Goal: Task Accomplishment & Management: Complete application form

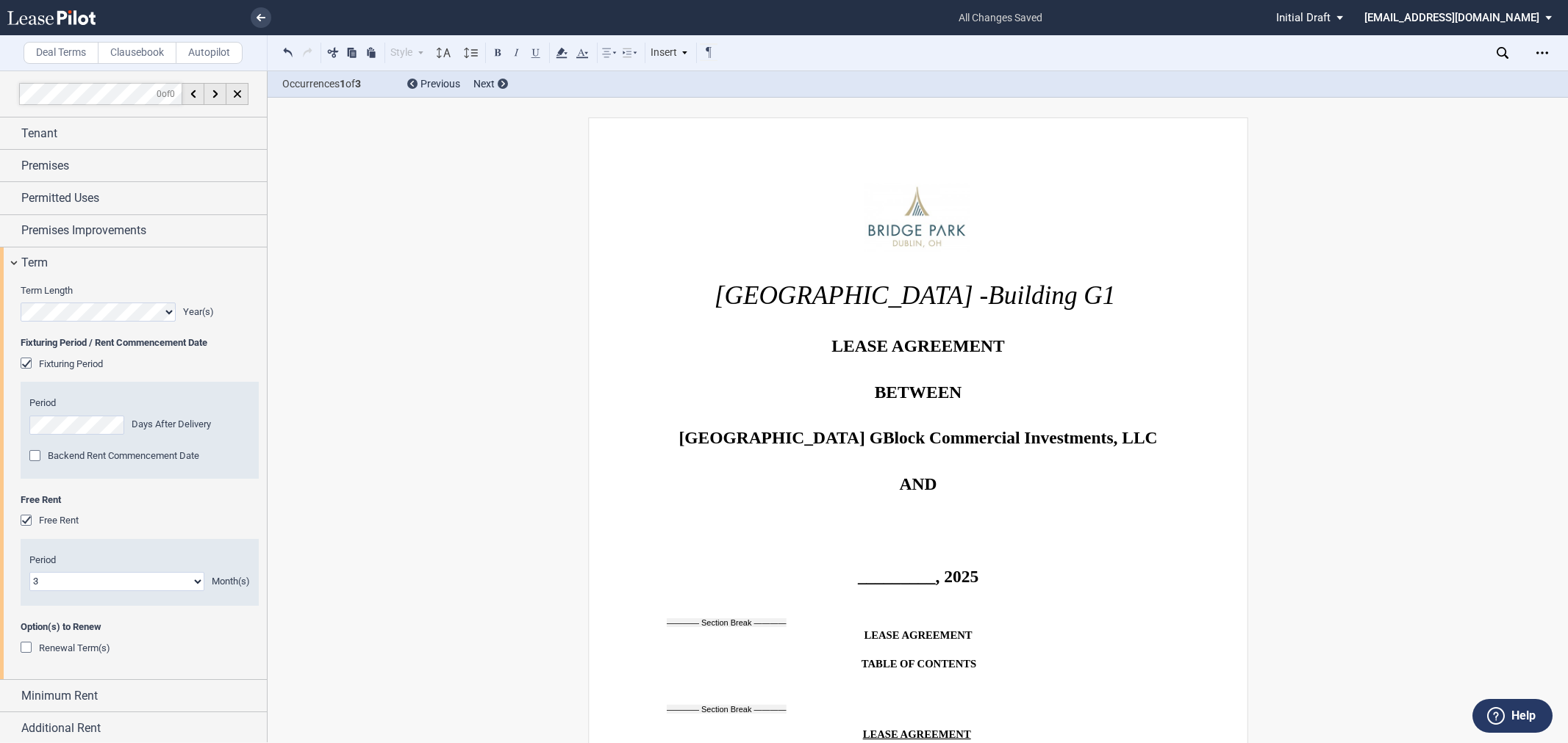
select select "number:3"
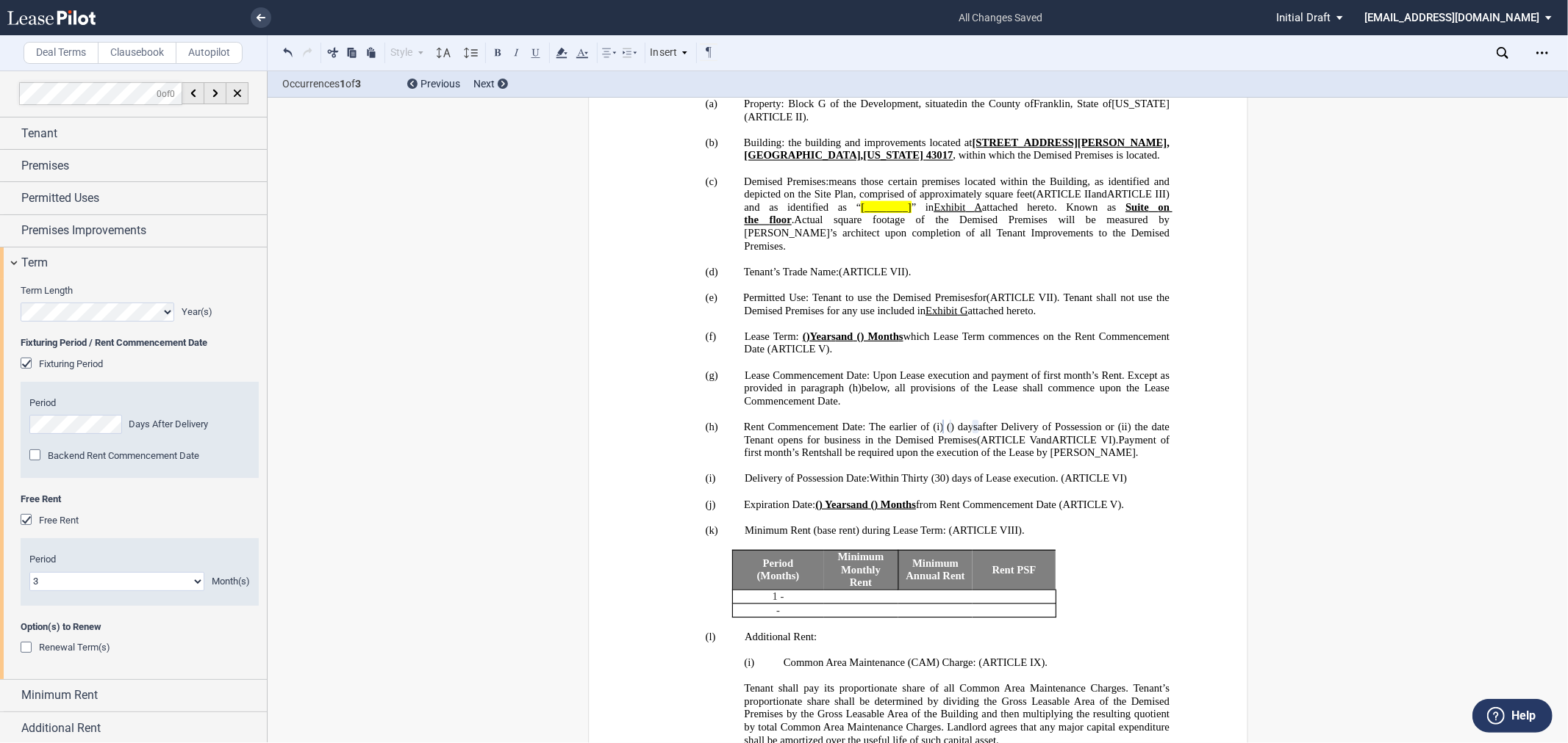
click at [92, 650] on span "Renewal Term(s)" at bounding box center [75, 648] width 72 height 11
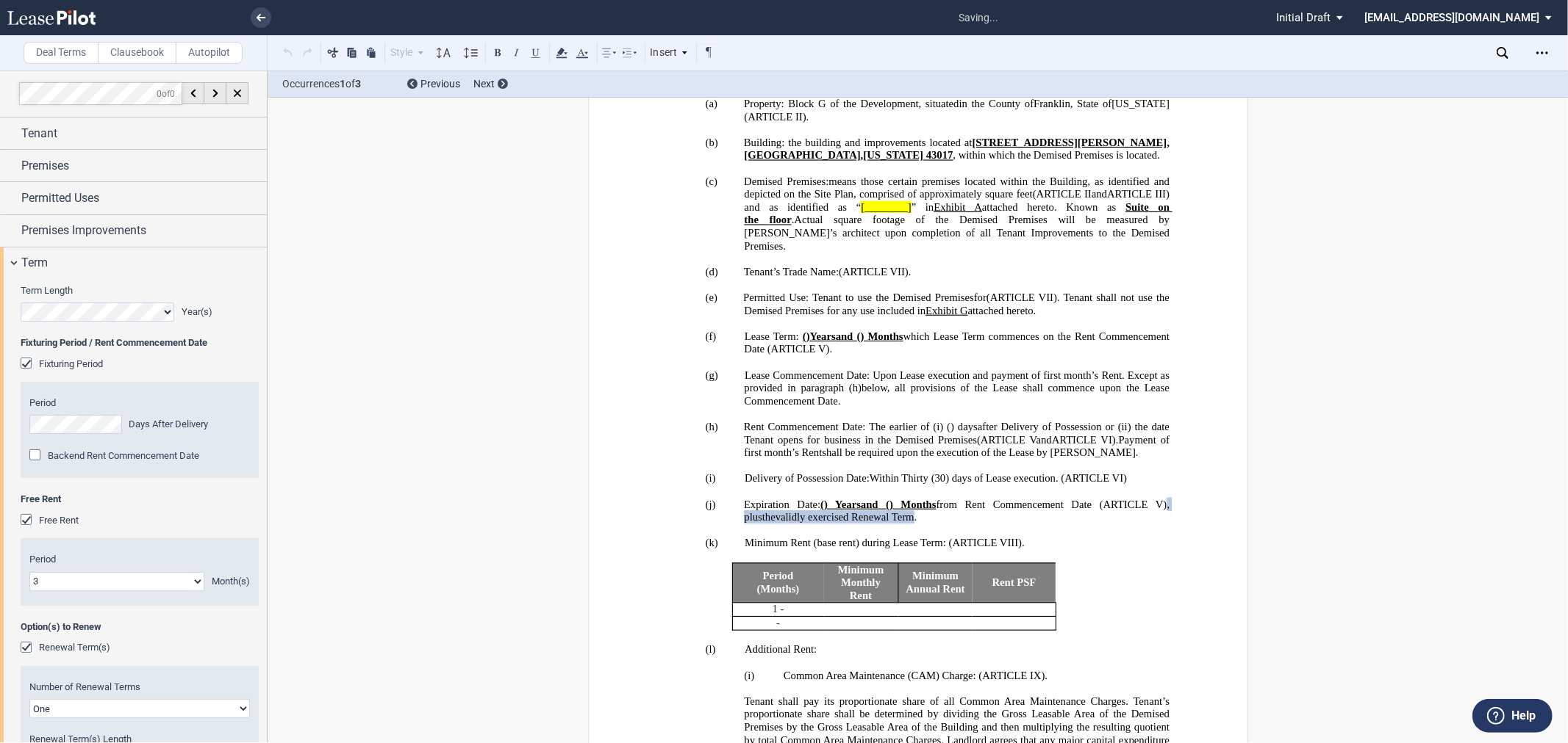
scroll to position [230, 0]
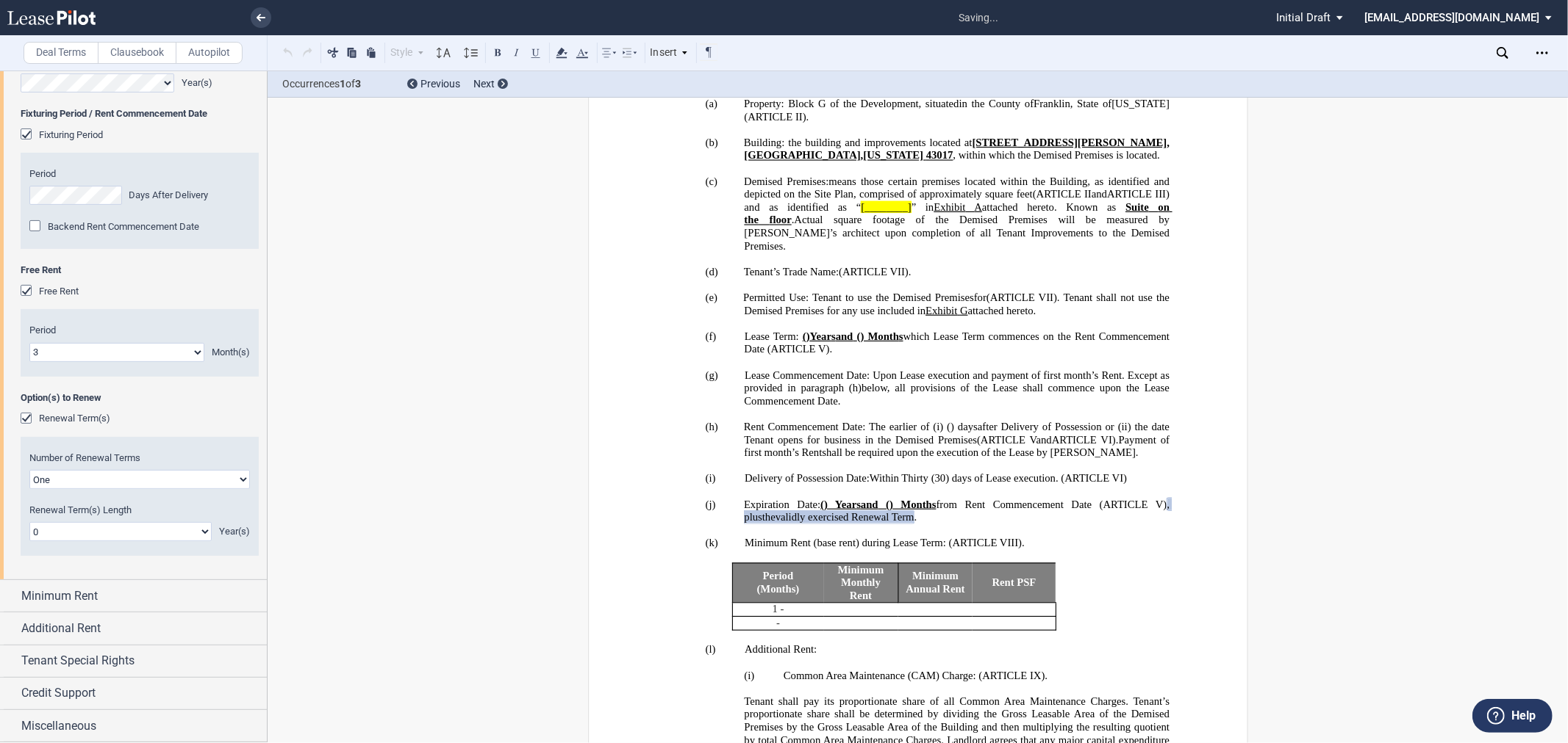
click at [138, 532] on select "0 1 2 3 4 5 6 7 8 9 10 11 12 13 14 15 16 17 18 19 20" at bounding box center [120, 532] width 182 height 19
select select "number:5"
click at [29, 522] on select "0 1 2 3 4 5 6 7 8 9 10 11 12 13 14 15 16 17 18 19 20" at bounding box center [120, 532] width 182 height 19
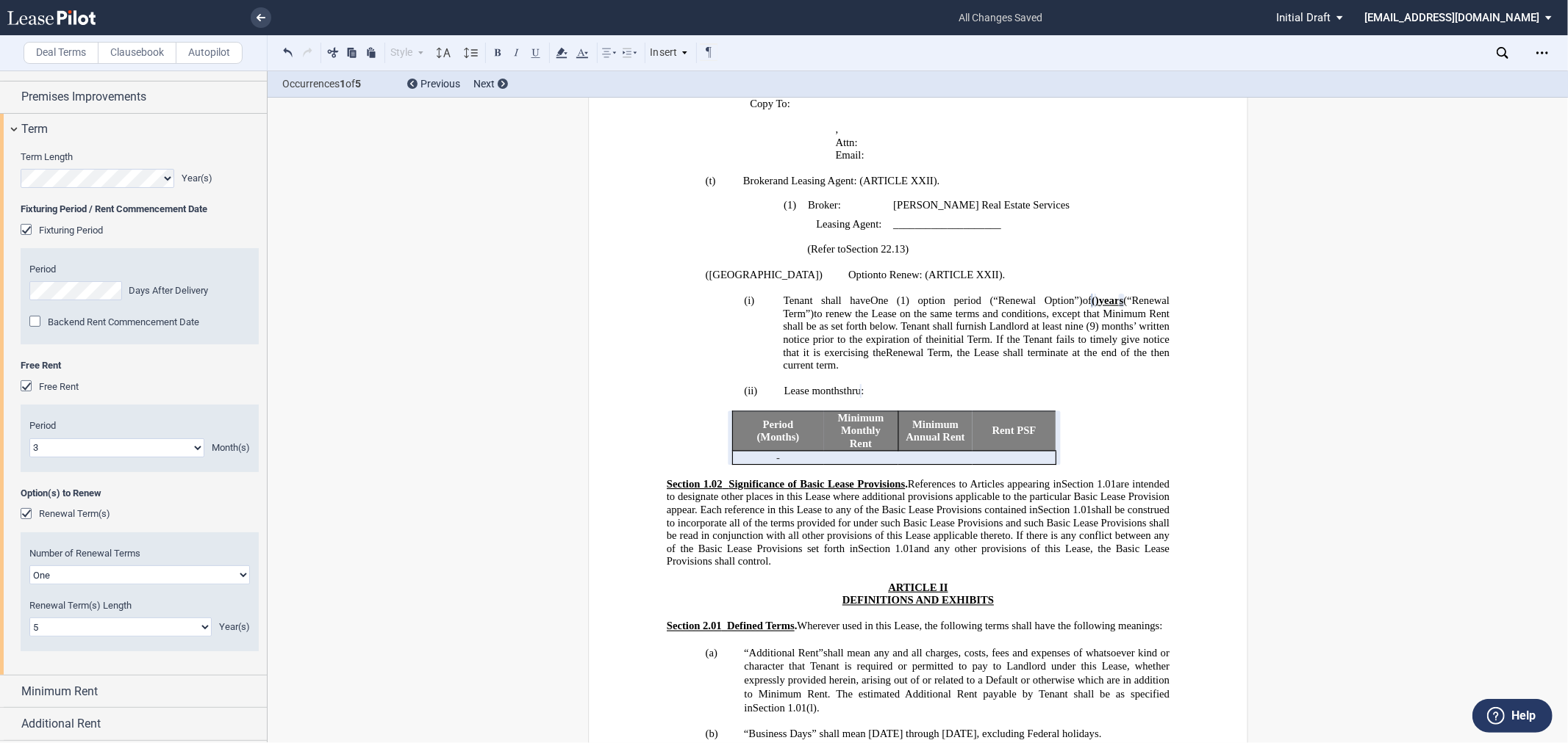
scroll to position [93, 0]
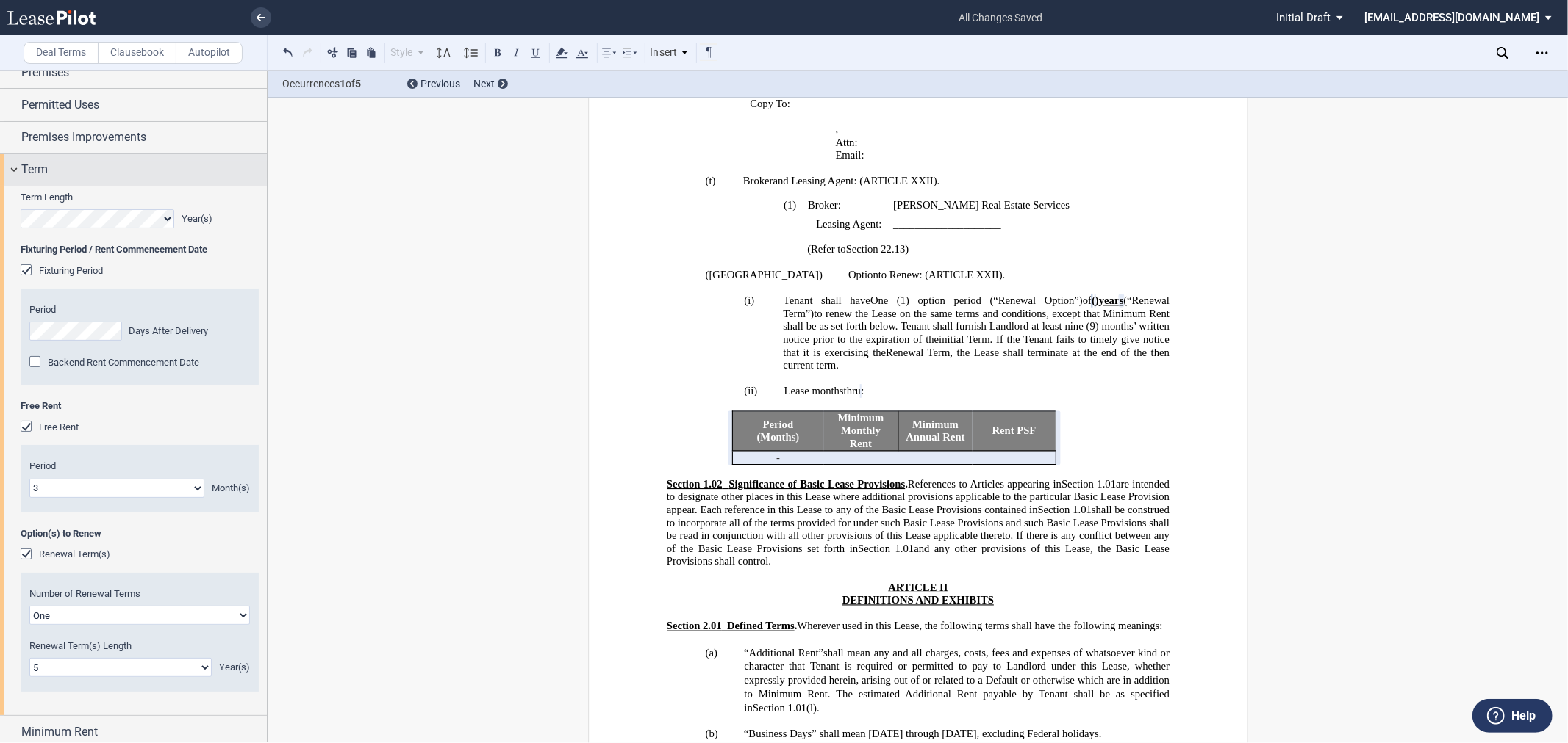
click at [136, 177] on div "Term" at bounding box center [144, 170] width 245 height 18
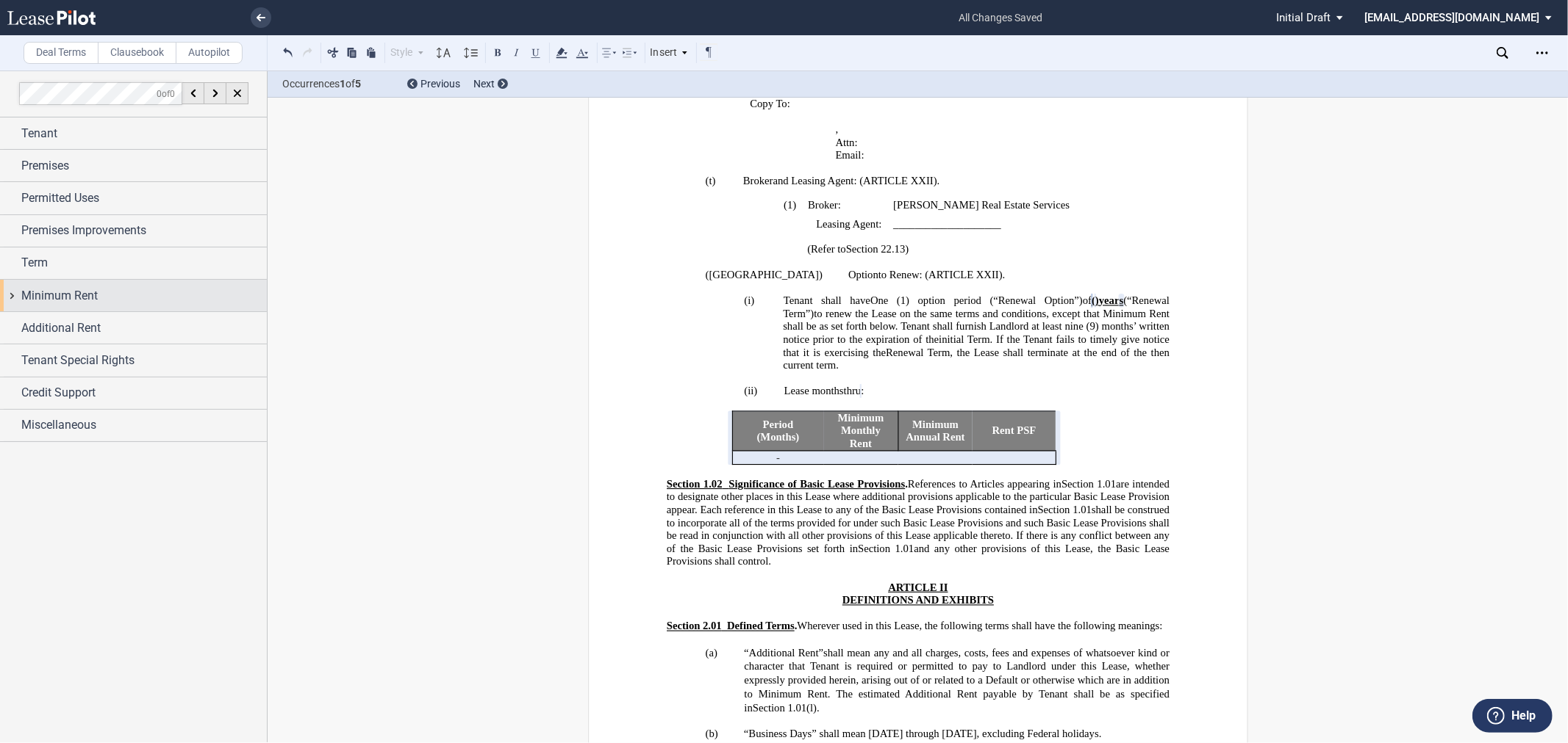
click at [86, 294] on span "Minimum Rent" at bounding box center [59, 296] width 76 height 18
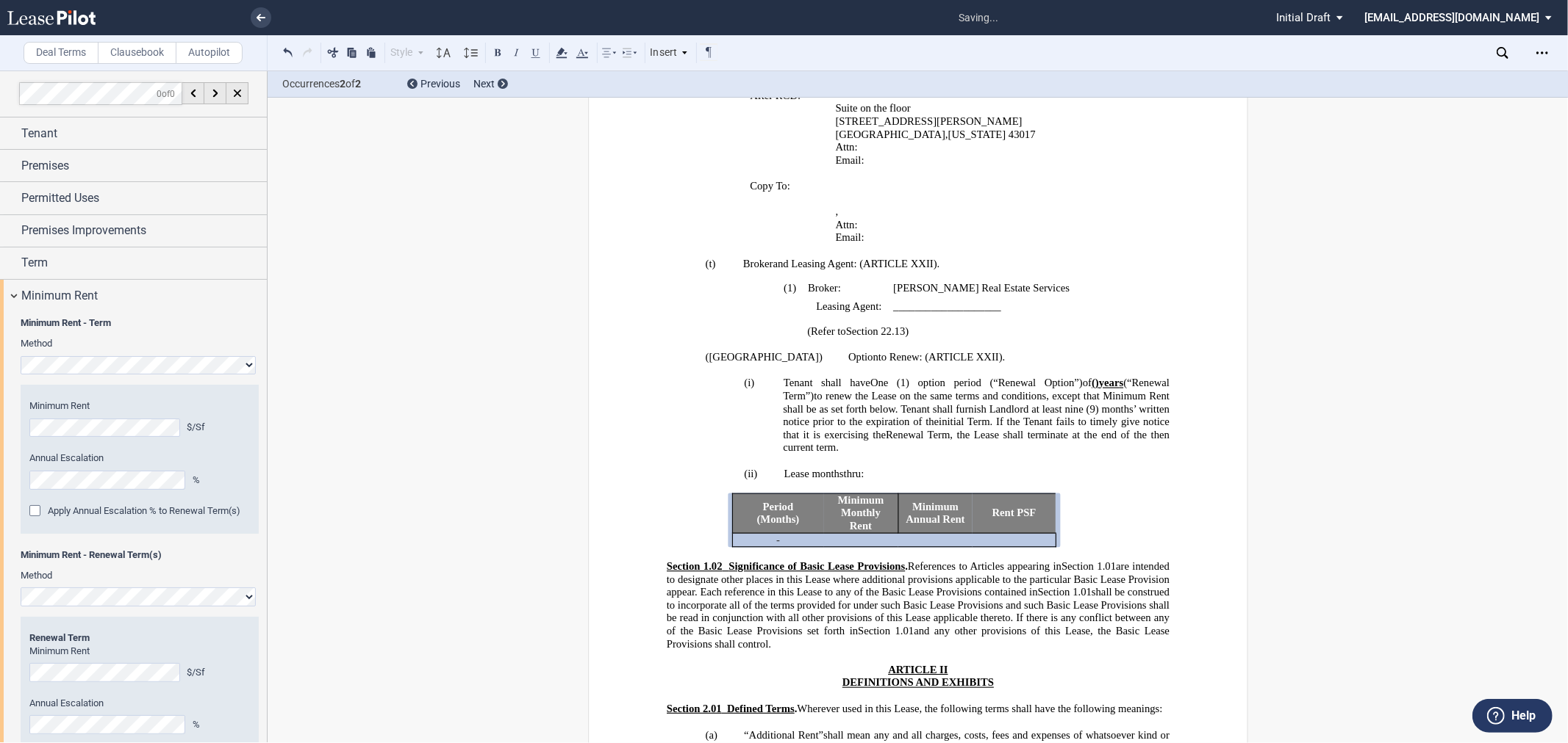
click at [142, 514] on span "Apply Annual Escalation % to Renewal Term(s)" at bounding box center [144, 511] width 192 height 11
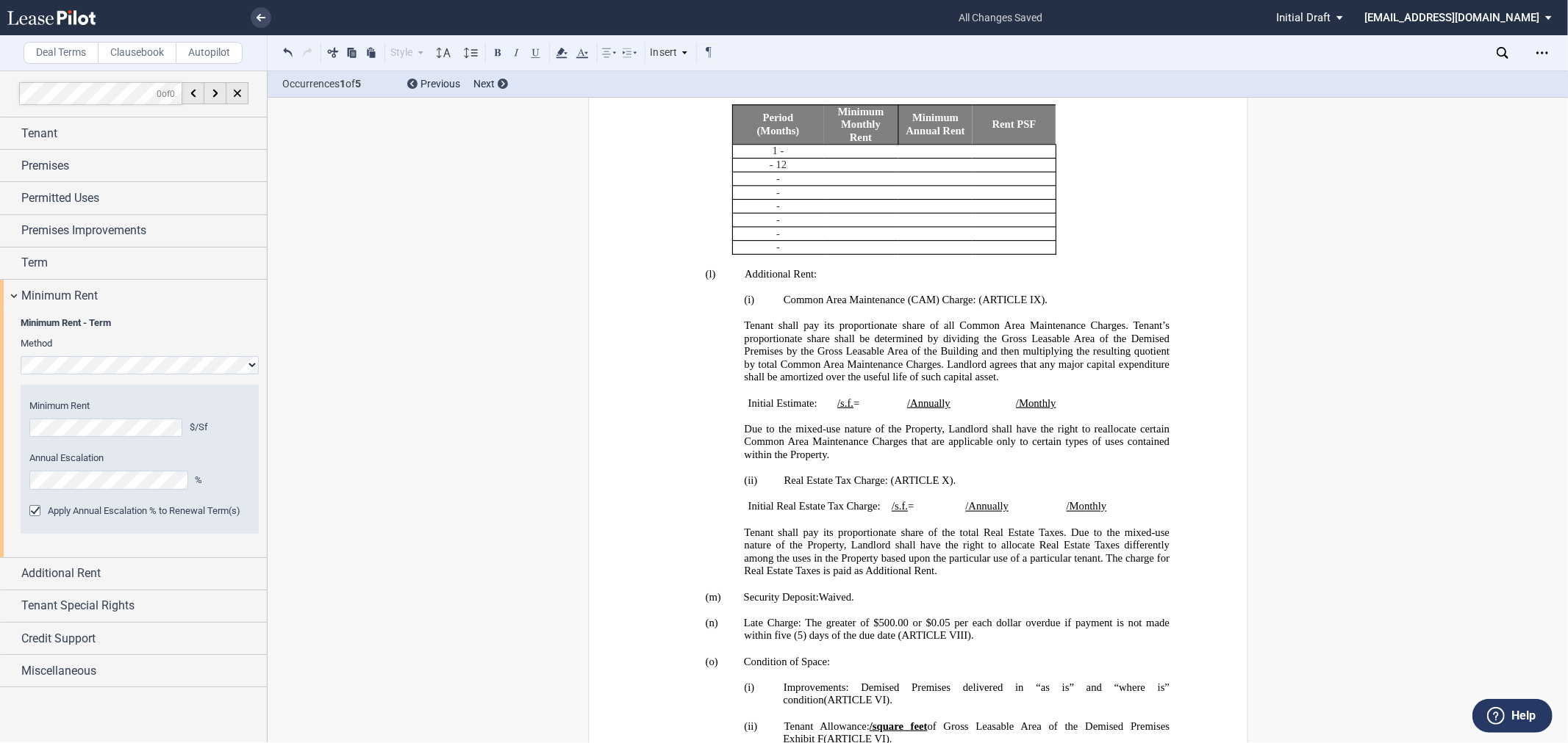
scroll to position [1267, 0]
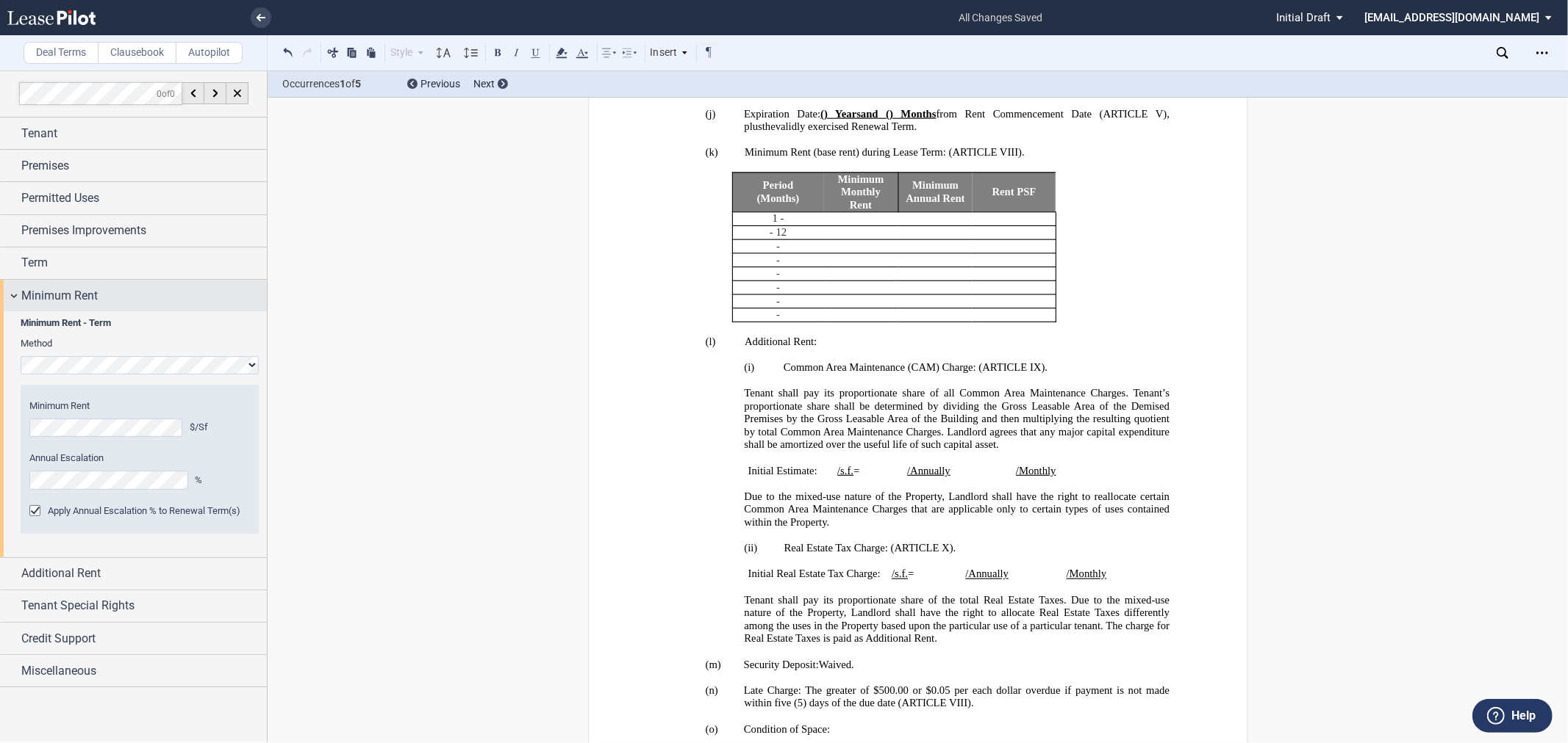
click at [188, 285] on div "Minimum Rent" at bounding box center [133, 295] width 267 height 31
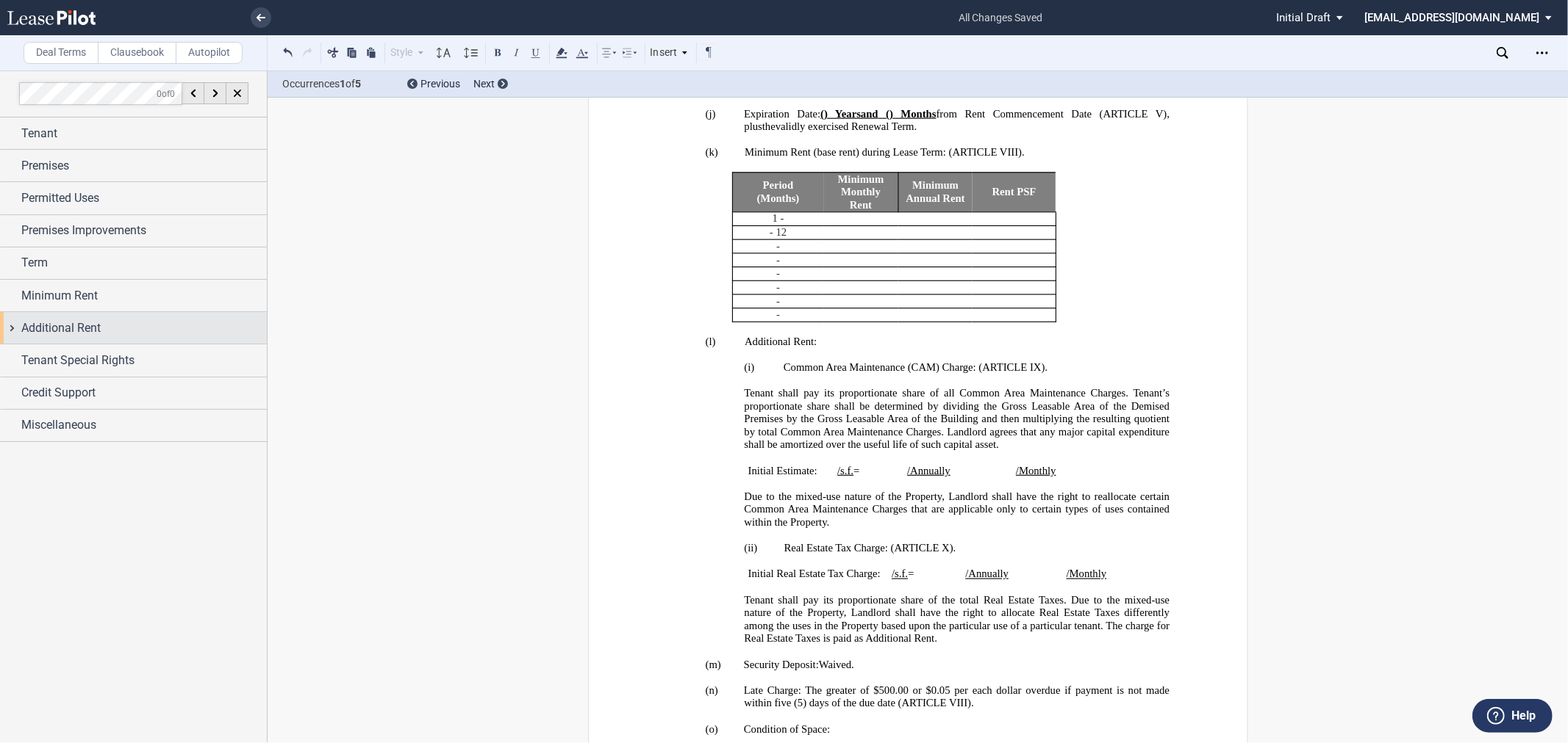
click at [116, 322] on div "Additional Rent" at bounding box center [144, 328] width 245 height 18
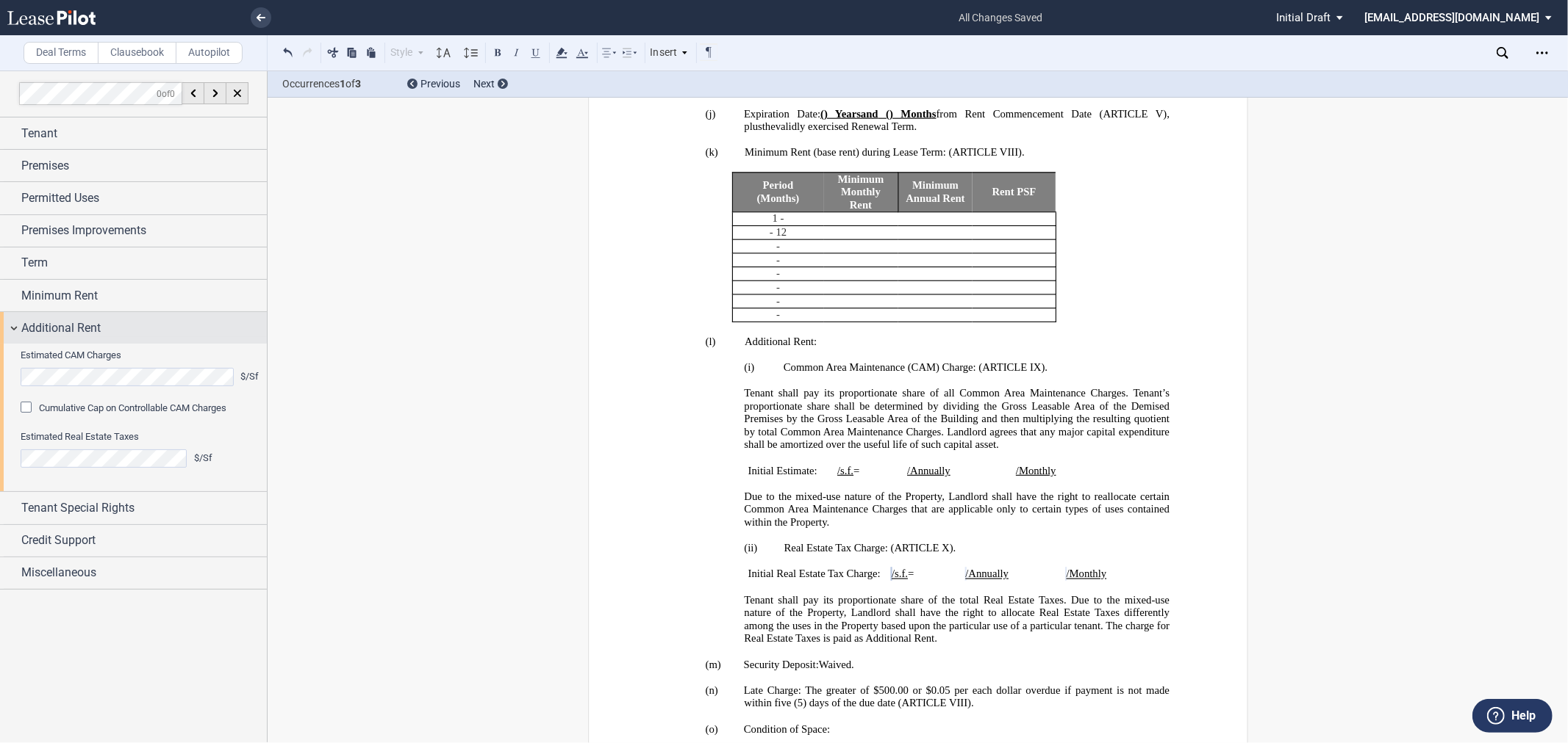
click at [175, 336] on div "Additional Rent" at bounding box center [144, 328] width 245 height 18
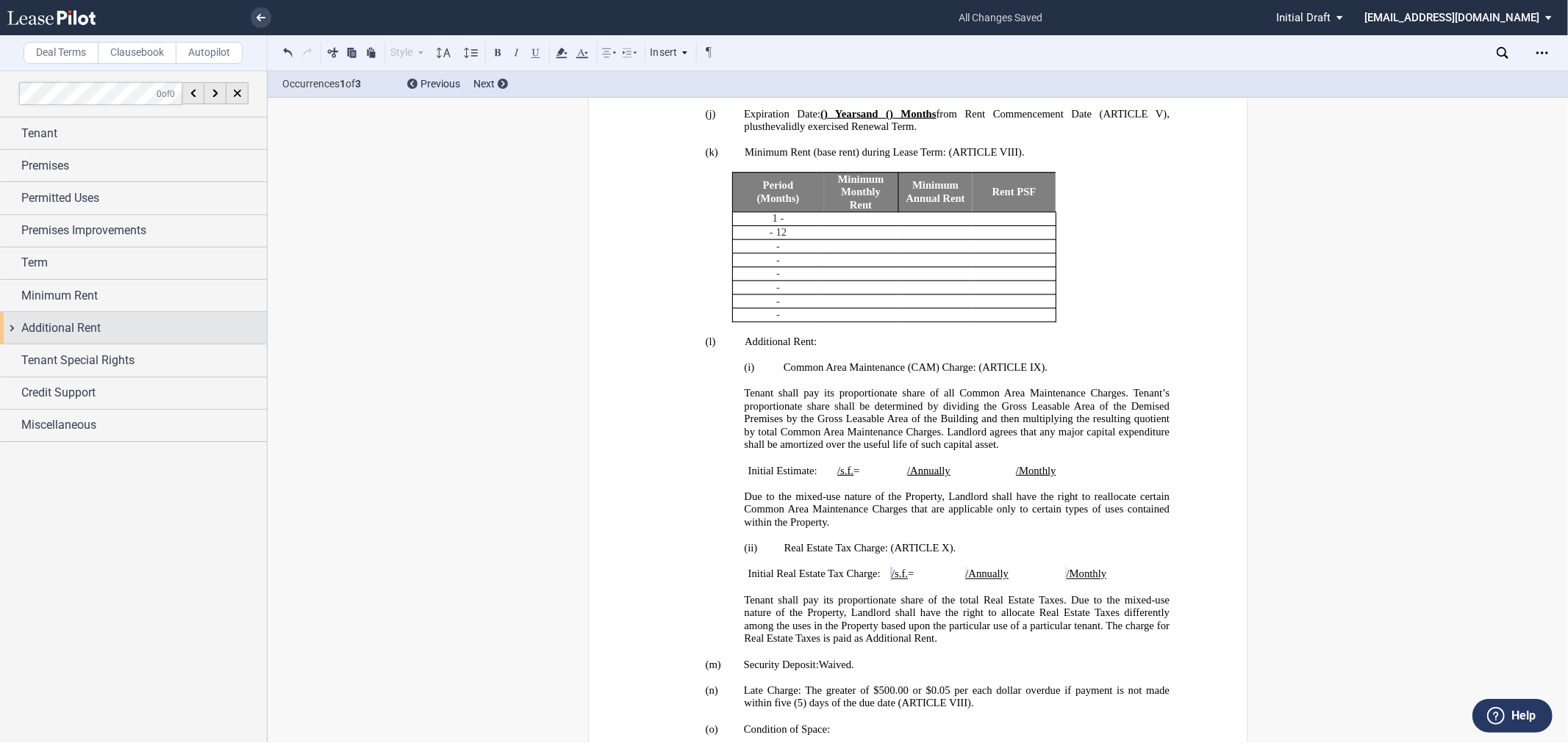
click at [57, 338] on div "Additional Rent" at bounding box center [133, 327] width 267 height 31
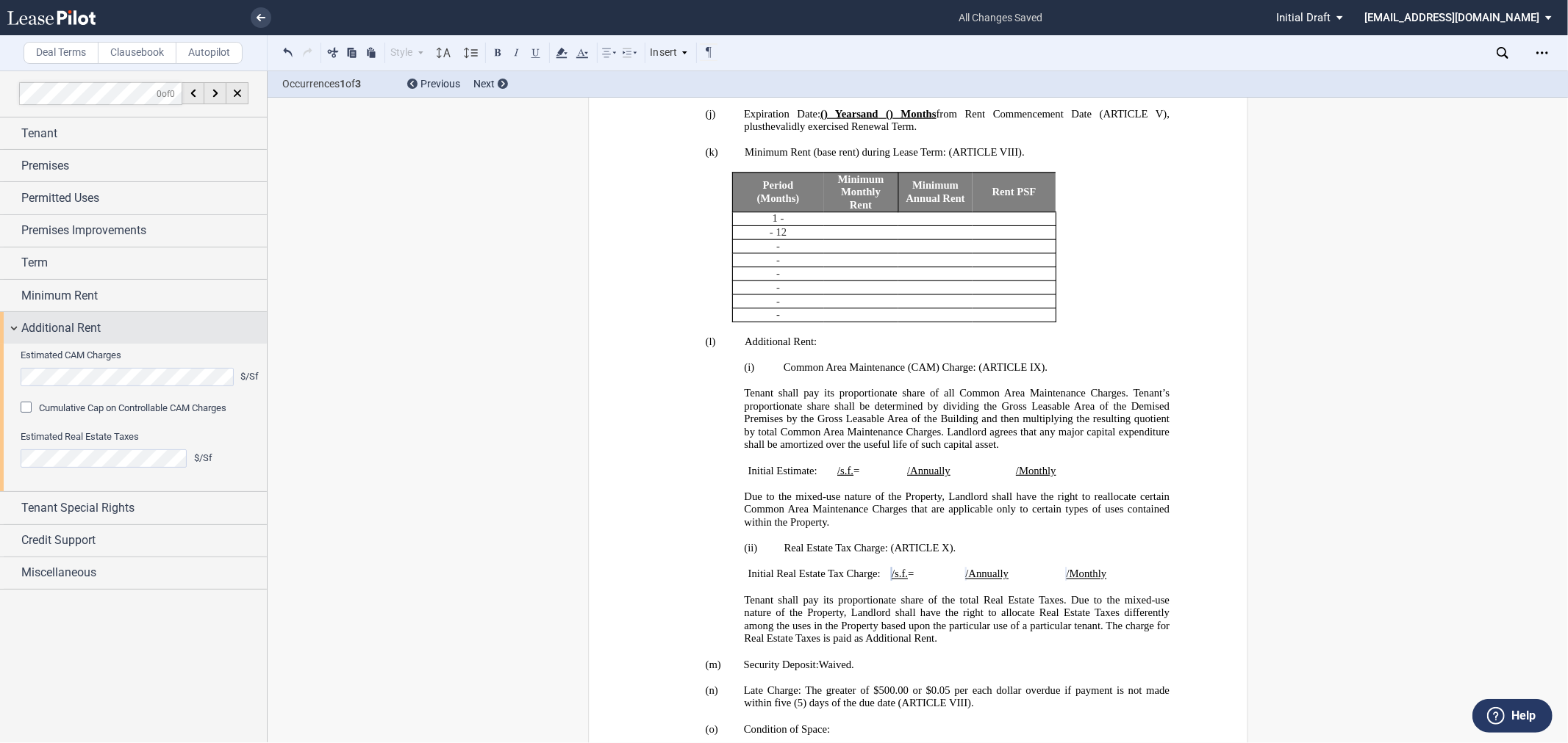
click at [57, 338] on div "Additional Rent" at bounding box center [133, 327] width 267 height 31
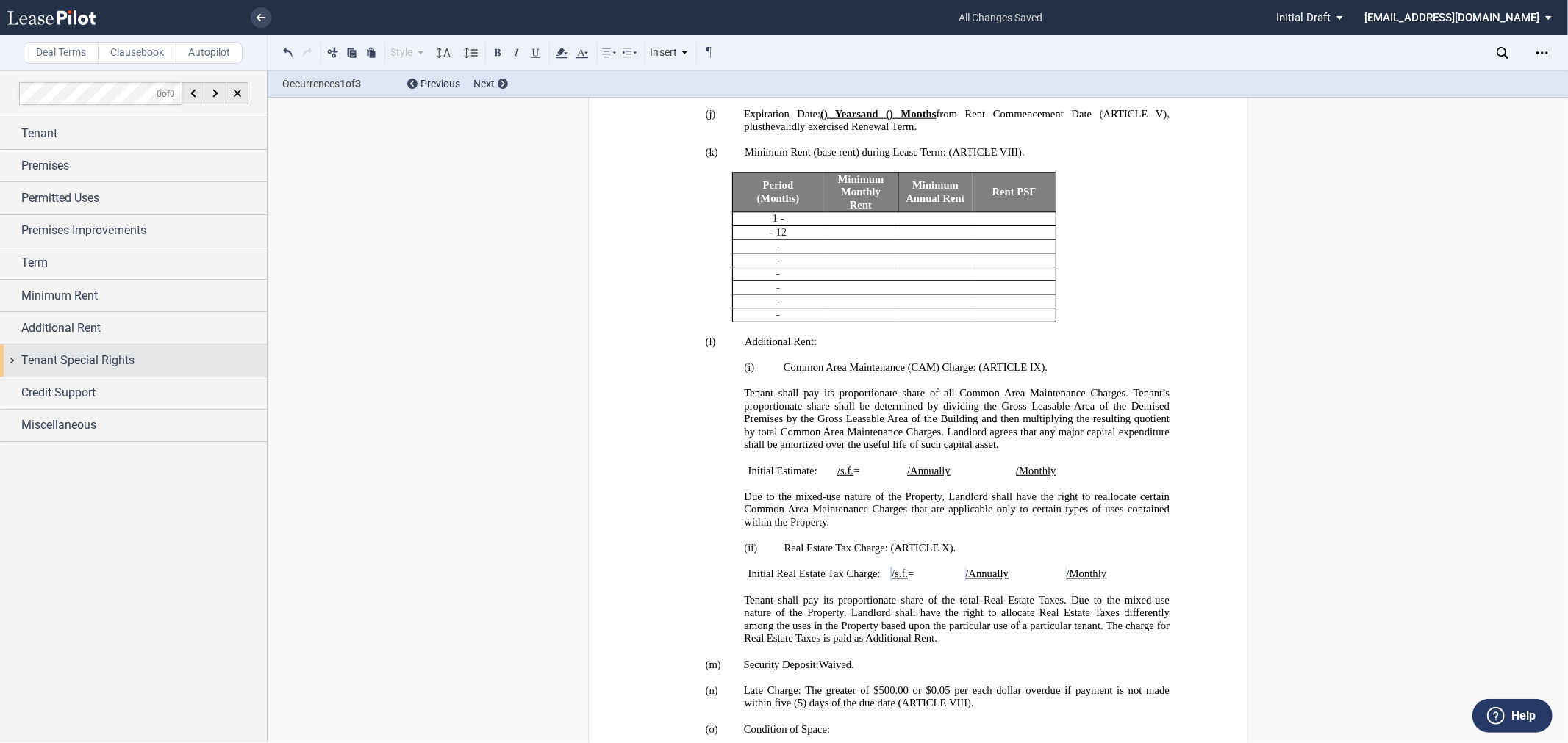
click at [52, 365] on span "Tenant Special Rights" at bounding box center [78, 360] width 113 height 18
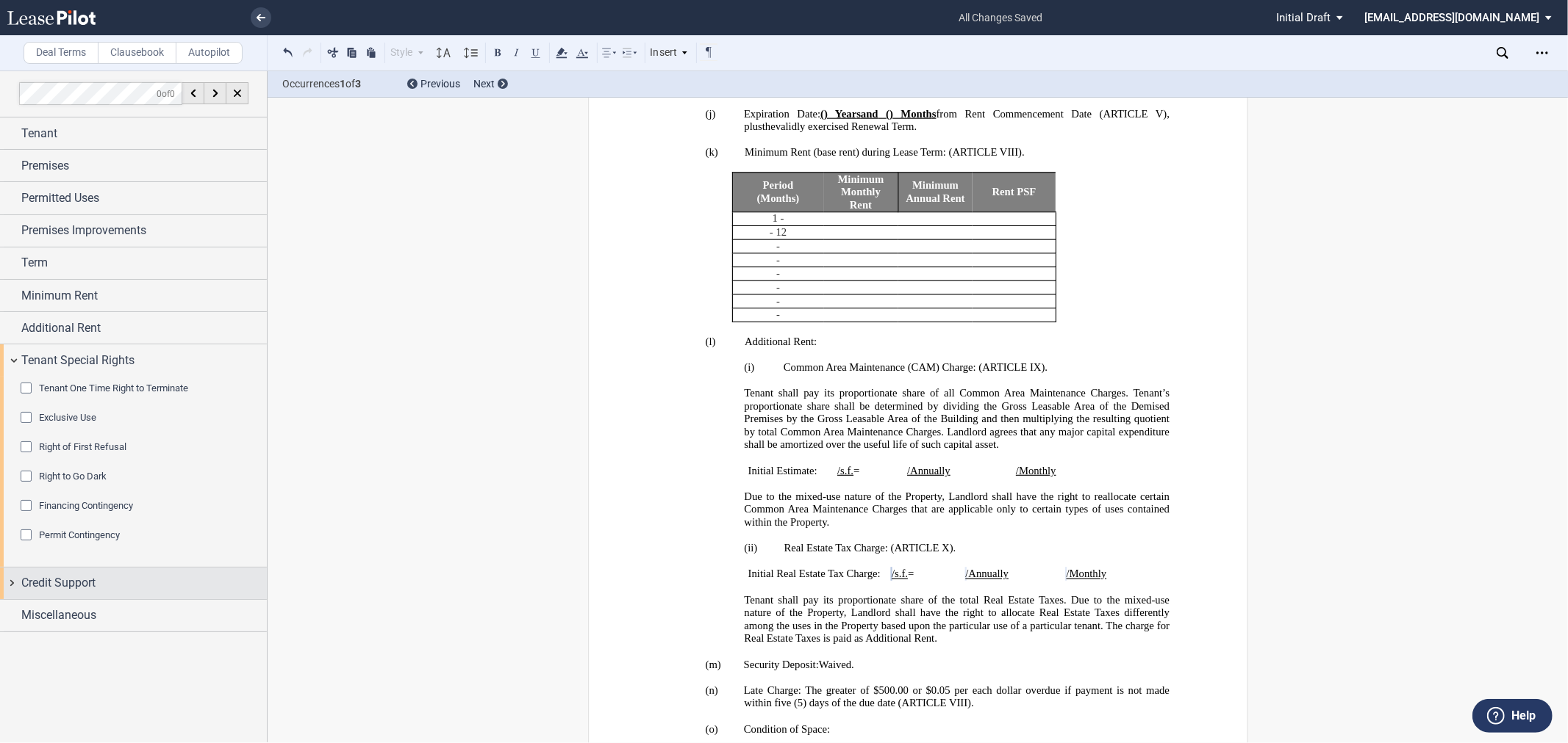
click at [66, 586] on span "Credit Support" at bounding box center [58, 583] width 75 height 18
click at [49, 614] on span "Guarantor" at bounding box center [59, 611] width 42 height 11
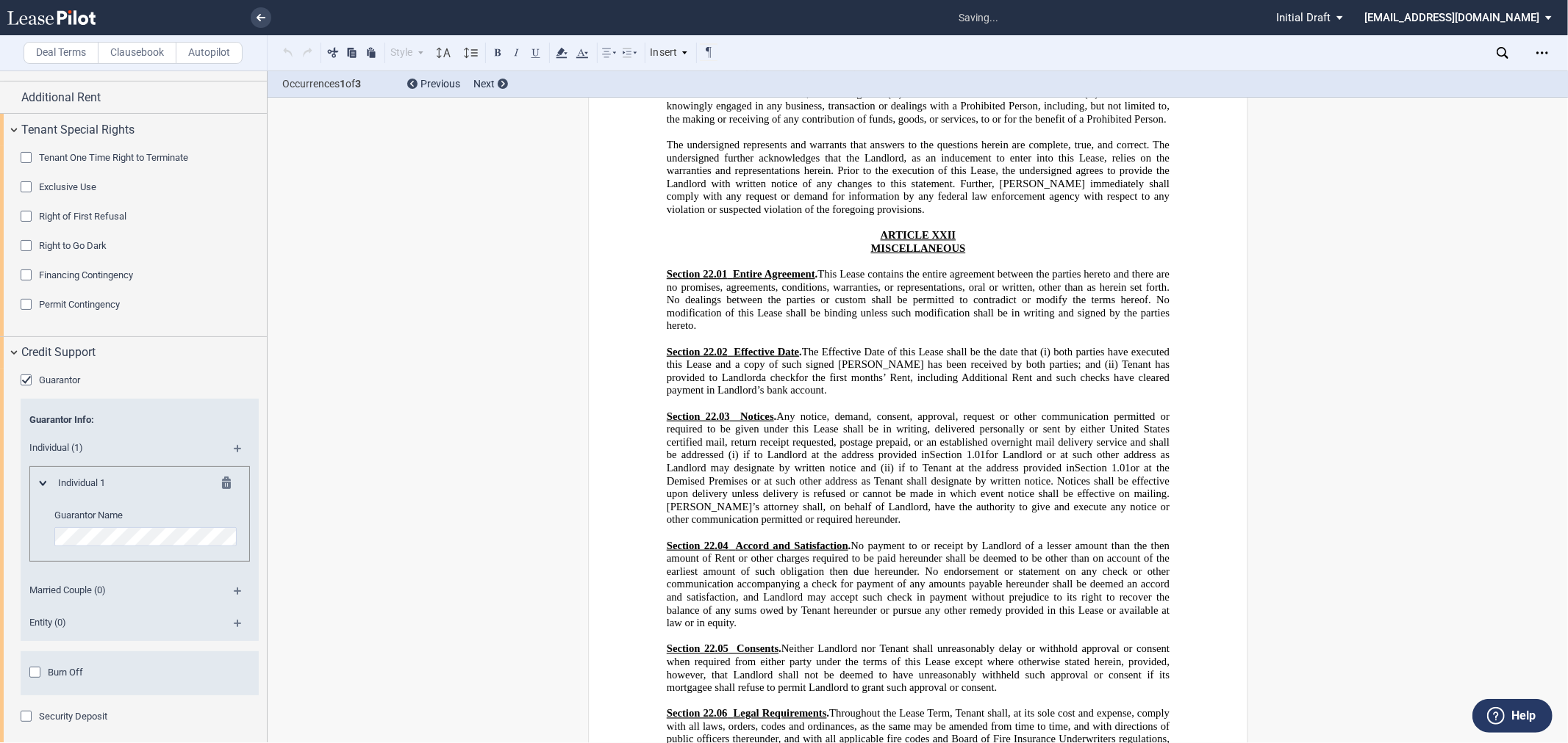
scroll to position [270, 0]
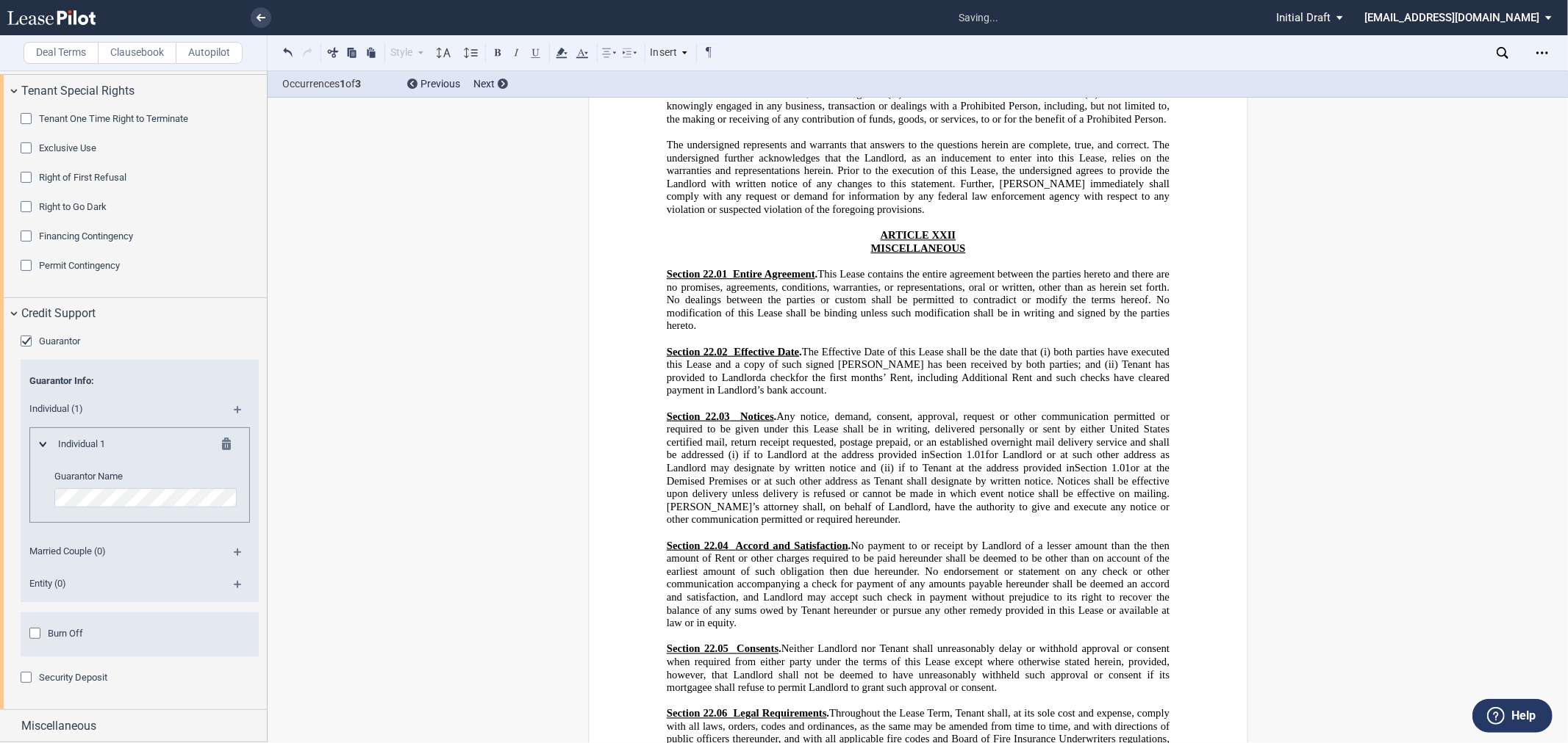
click at [35, 676] on div "Security Deposit" at bounding box center [28, 680] width 15 height 15
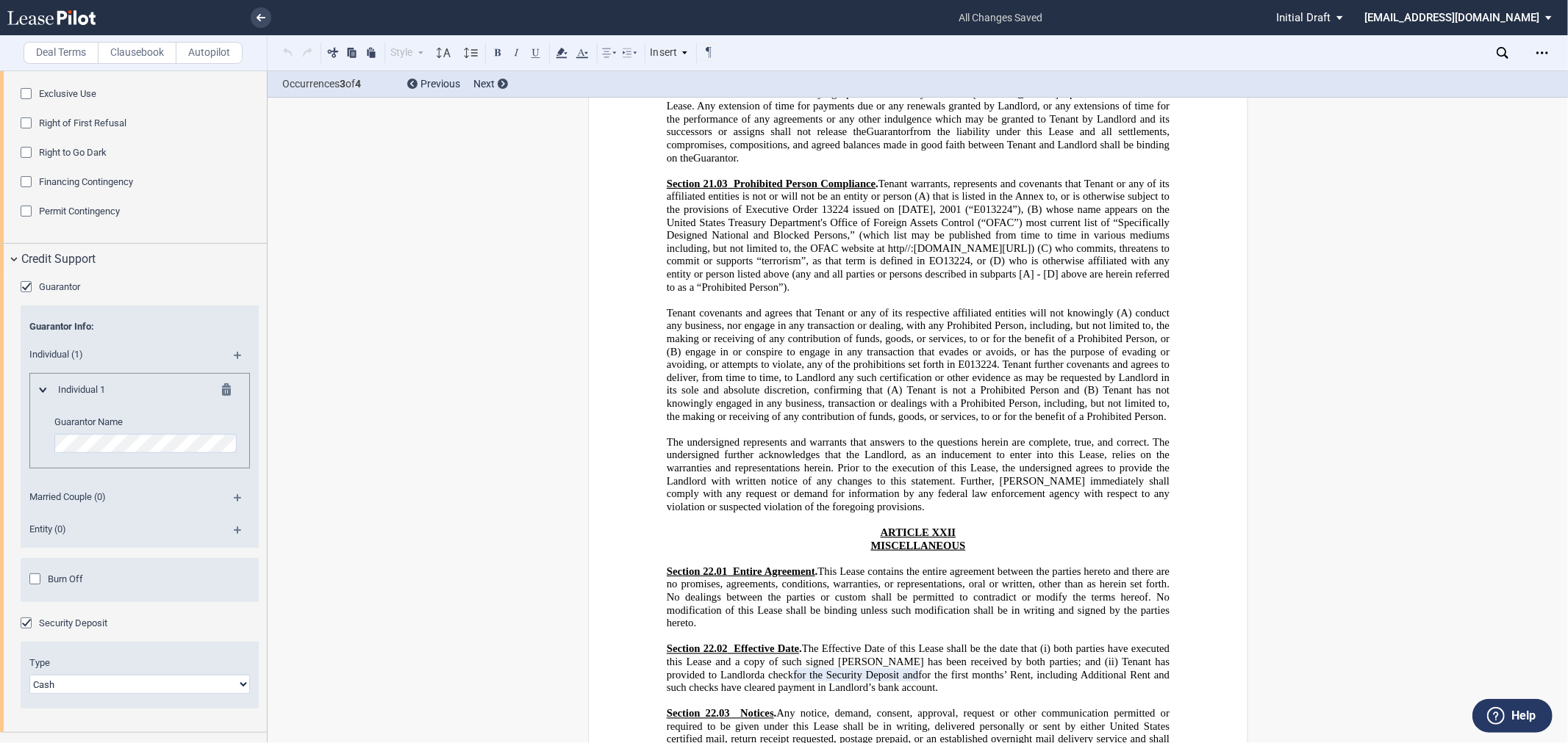
scroll to position [347, 0]
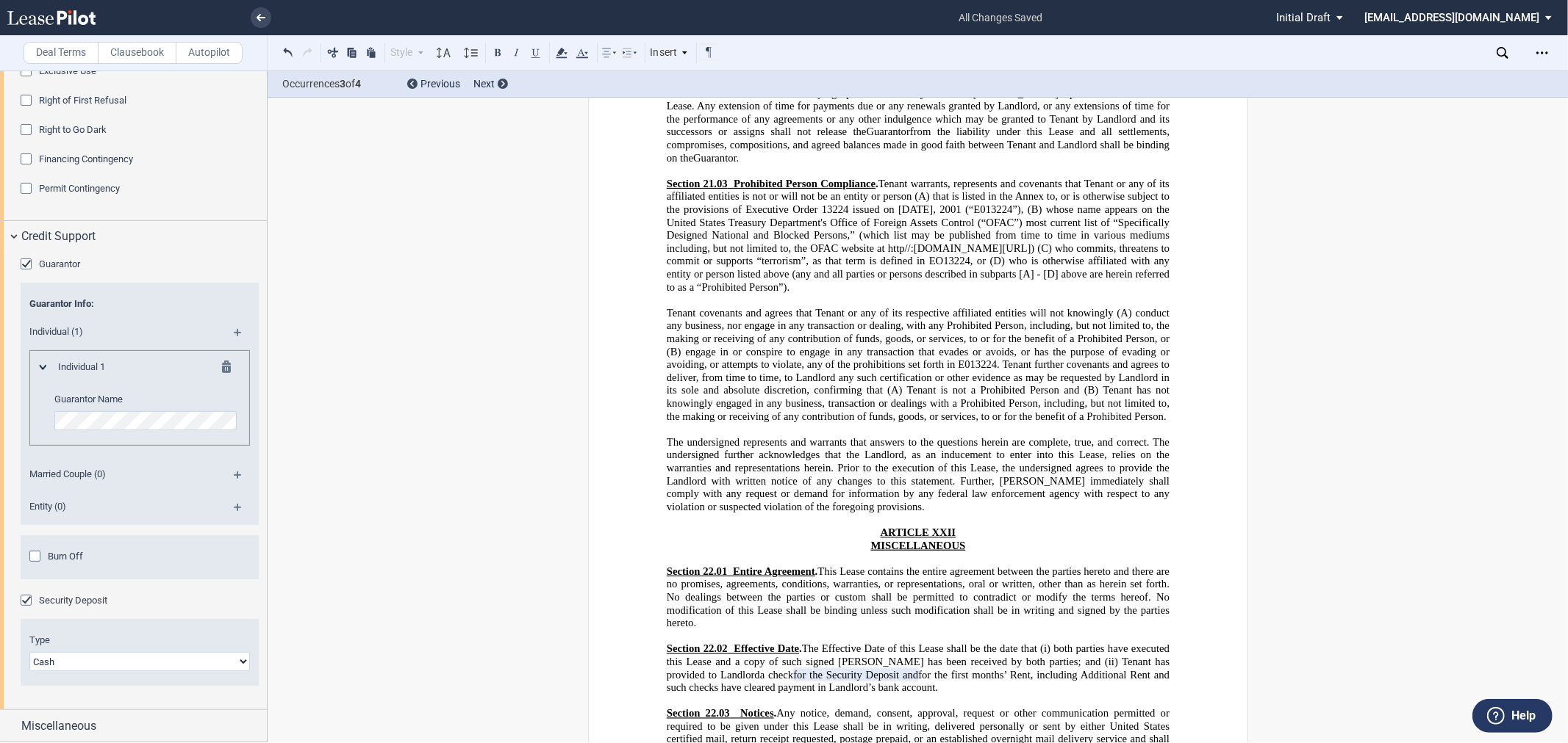
click at [230, 372] on md-icon at bounding box center [230, 370] width 18 height 18
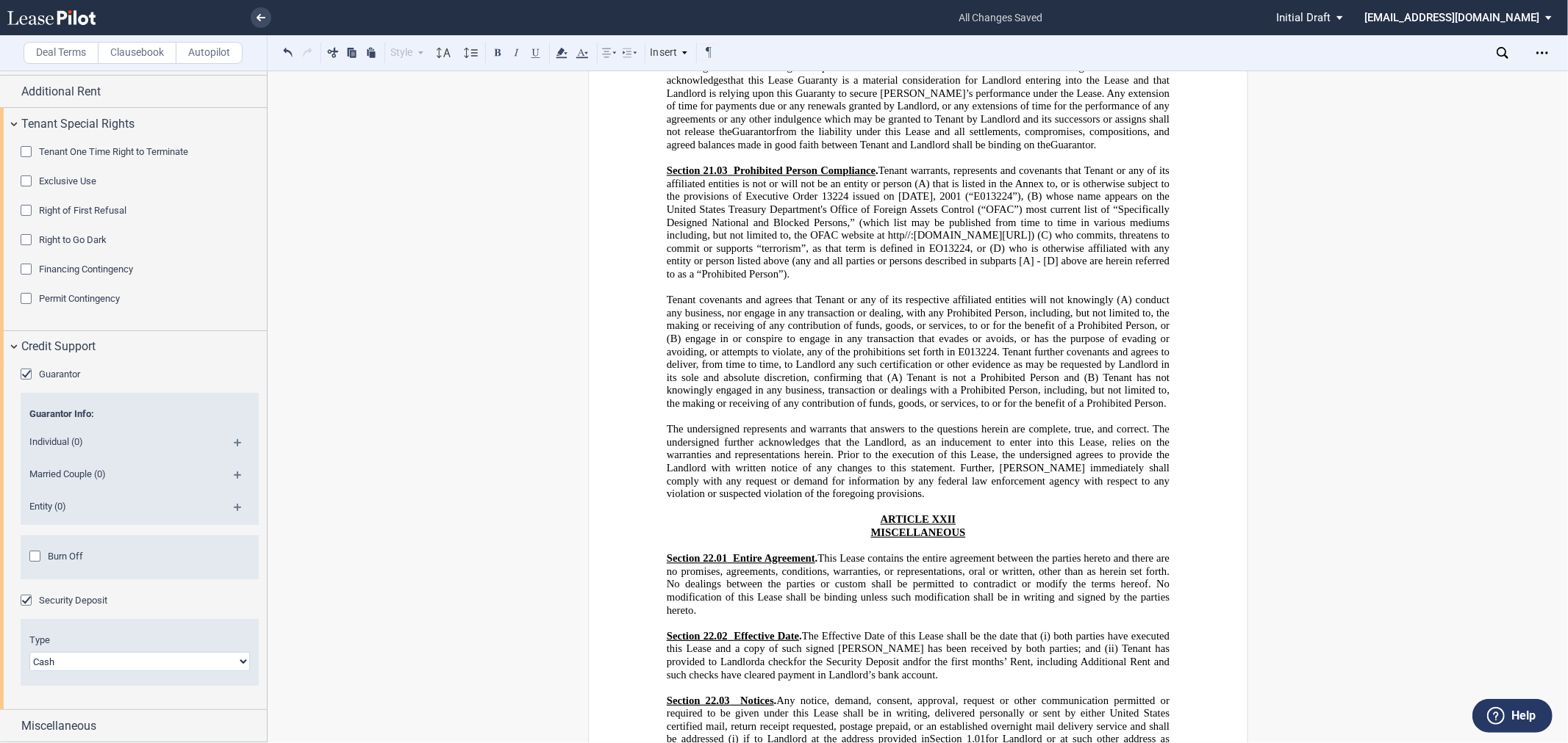
scroll to position [237, 0]
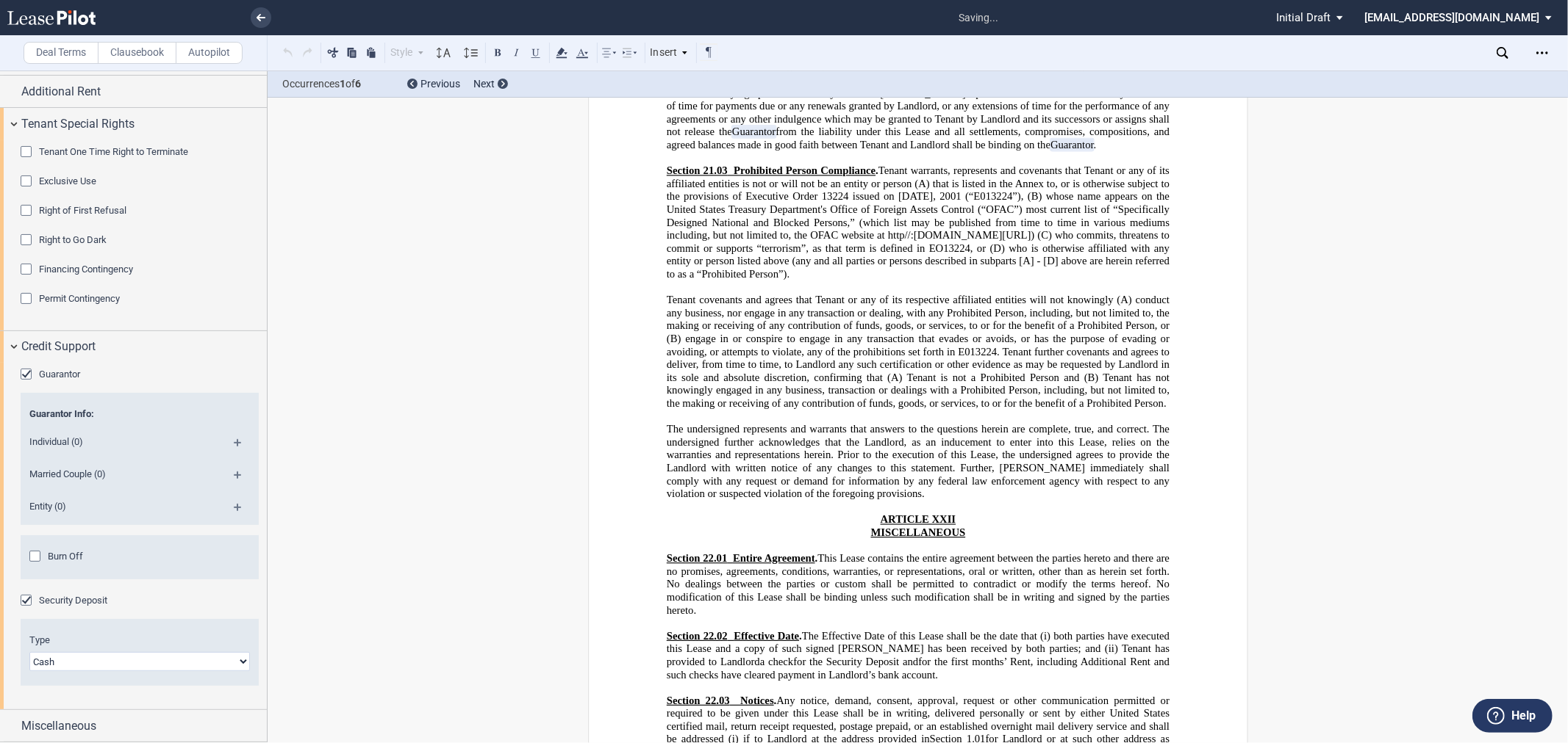
click at [234, 504] on md-icon at bounding box center [243, 512] width 20 height 18
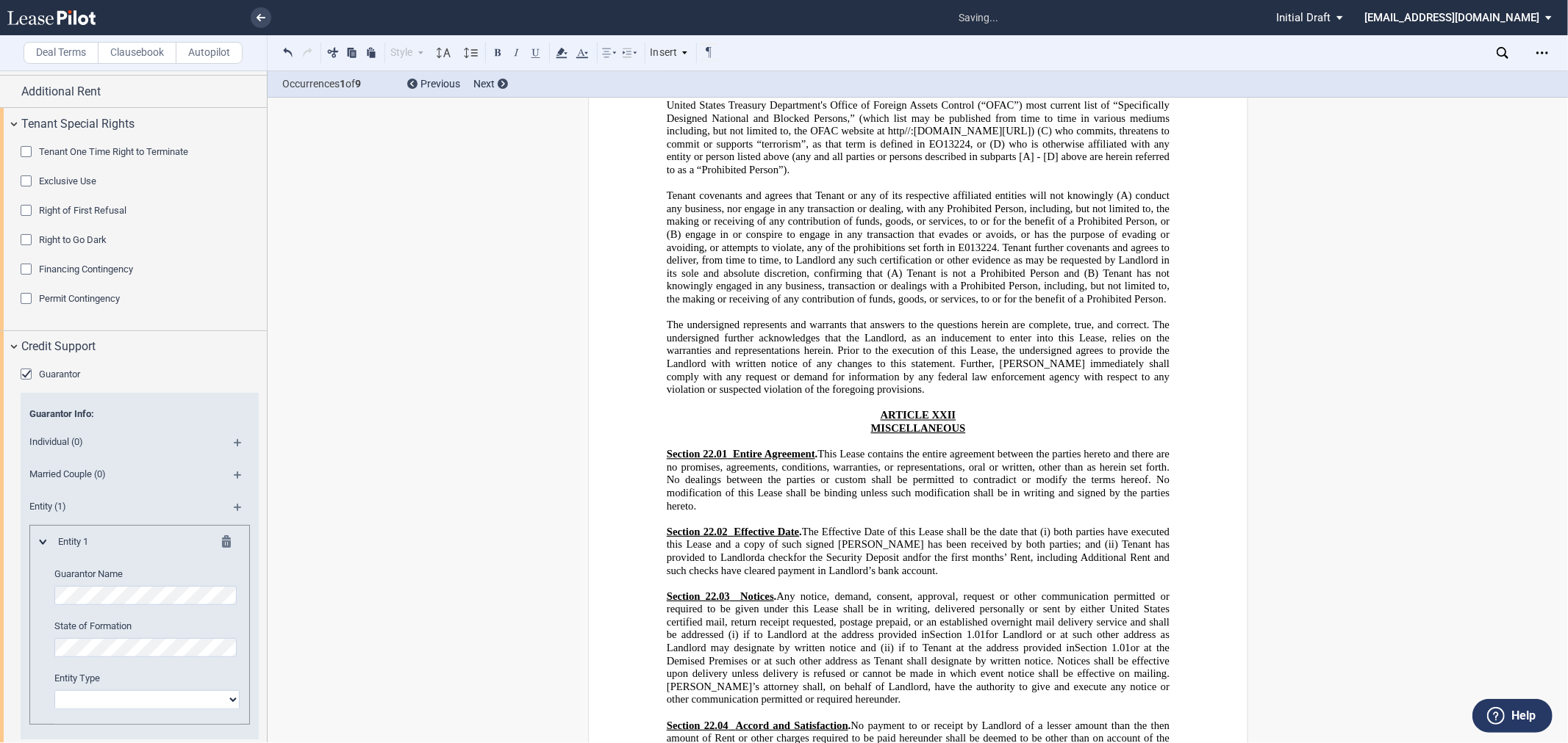
scroll to position [17378, 0]
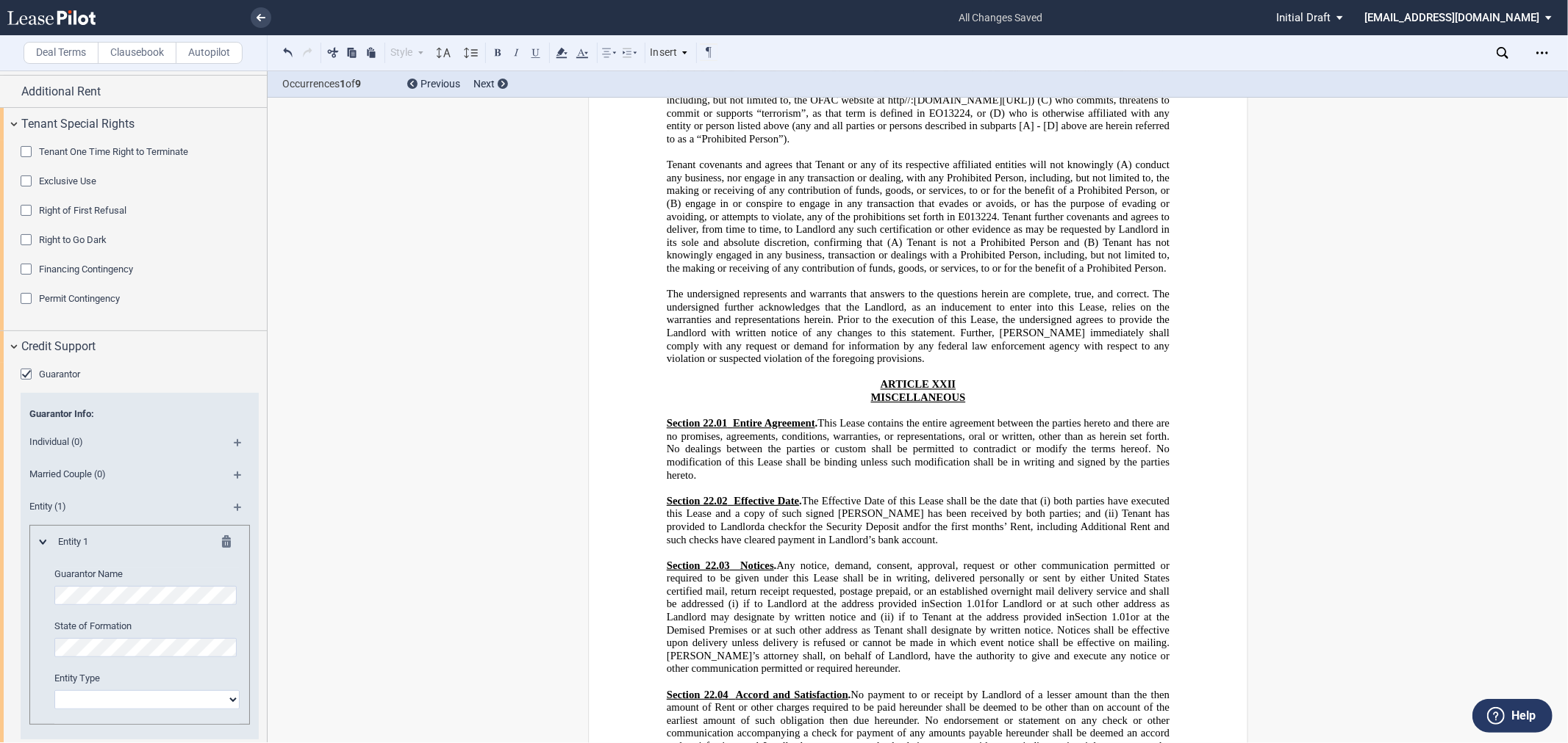
click at [221, 702] on select "Corporation Limited liability company General Partnership Limited Partnership O…" at bounding box center [147, 700] width 185 height 19
click at [55, 691] on select "Corporation Limited liability company General Partnership Limited Partnership O…" at bounding box center [147, 700] width 185 height 19
click at [128, 700] on select "Corporation Limited liability company General Partnership Limited Partnership O…" at bounding box center [147, 700] width 185 height 19
select select "limited liability company"
click at [55, 691] on select "Corporation Limited liability company General Partnership Limited Partnership O…" at bounding box center [147, 700] width 185 height 19
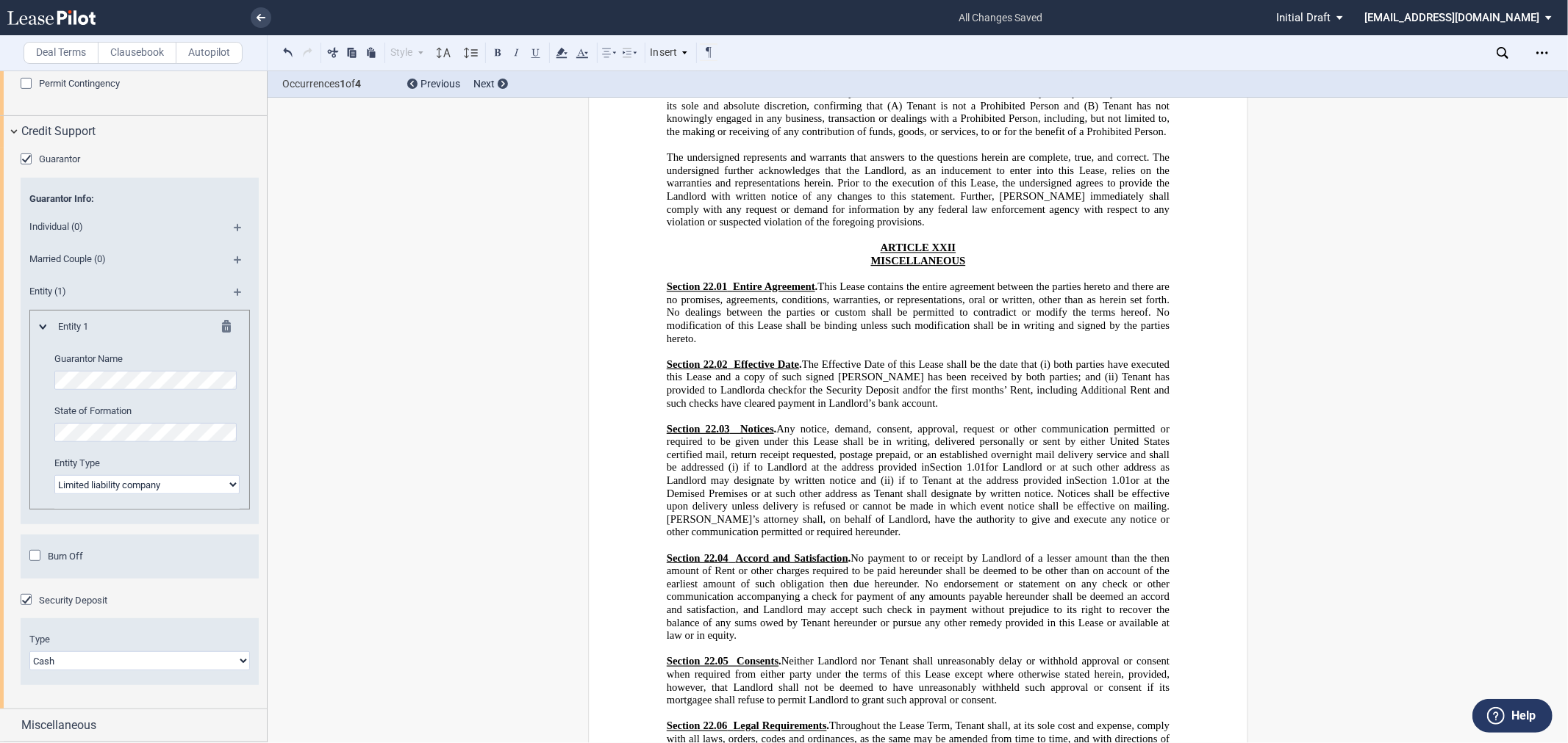
scroll to position [316, 0]
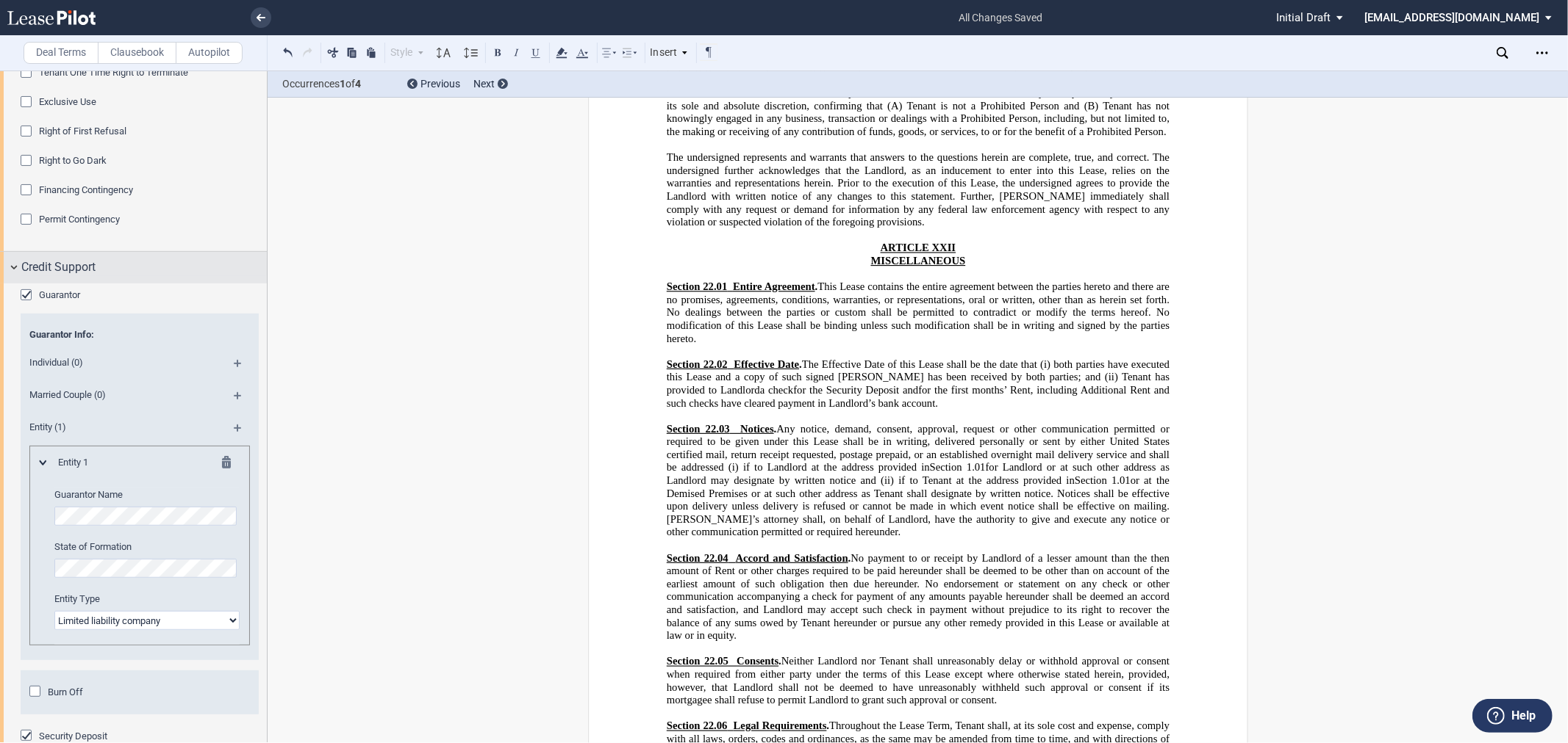
click at [68, 271] on span "Credit Support" at bounding box center [58, 267] width 75 height 18
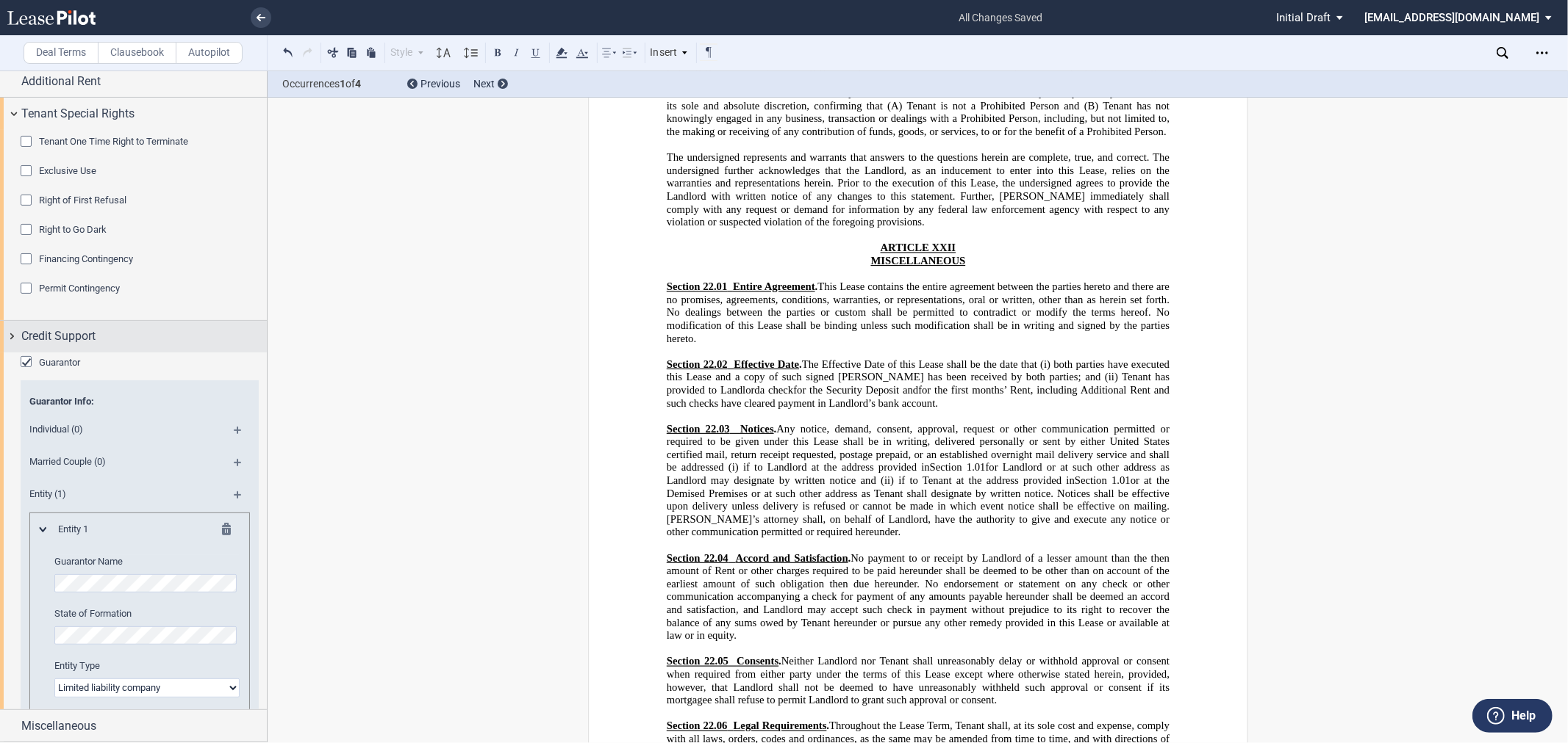
scroll to position [0, 0]
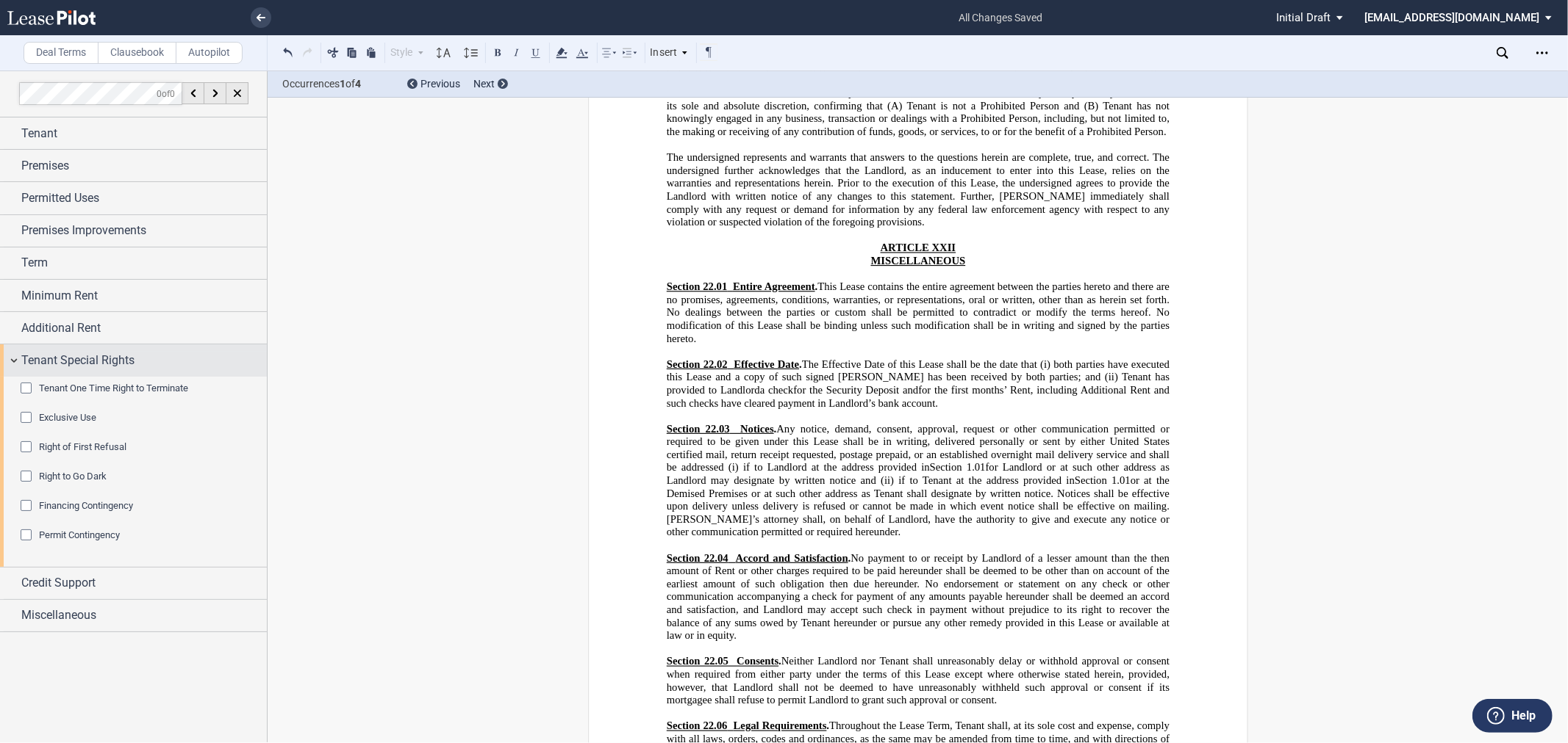
click at [132, 361] on span "Tenant Special Rights" at bounding box center [78, 360] width 113 height 18
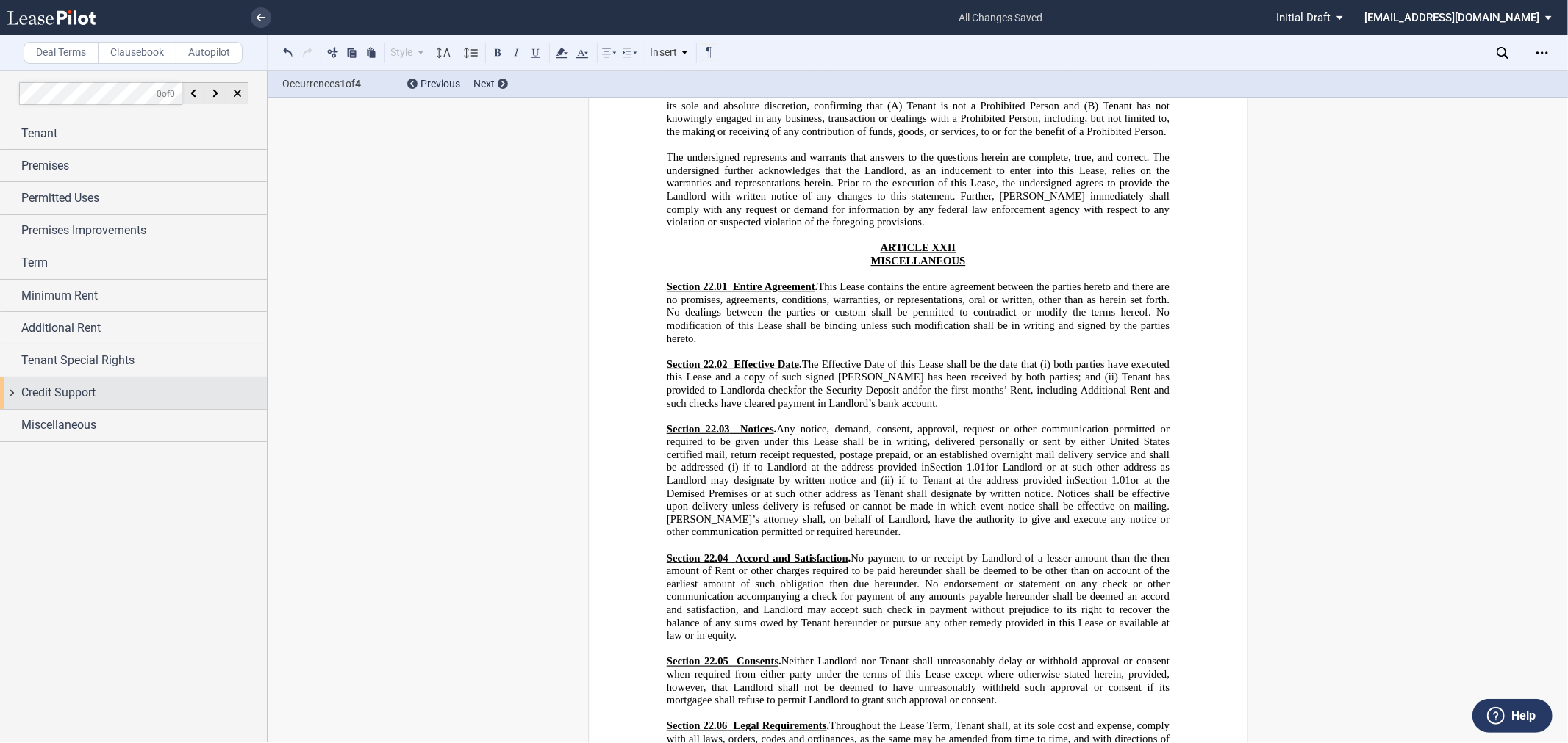
click at [125, 391] on div "Credit Support" at bounding box center [144, 392] width 245 height 18
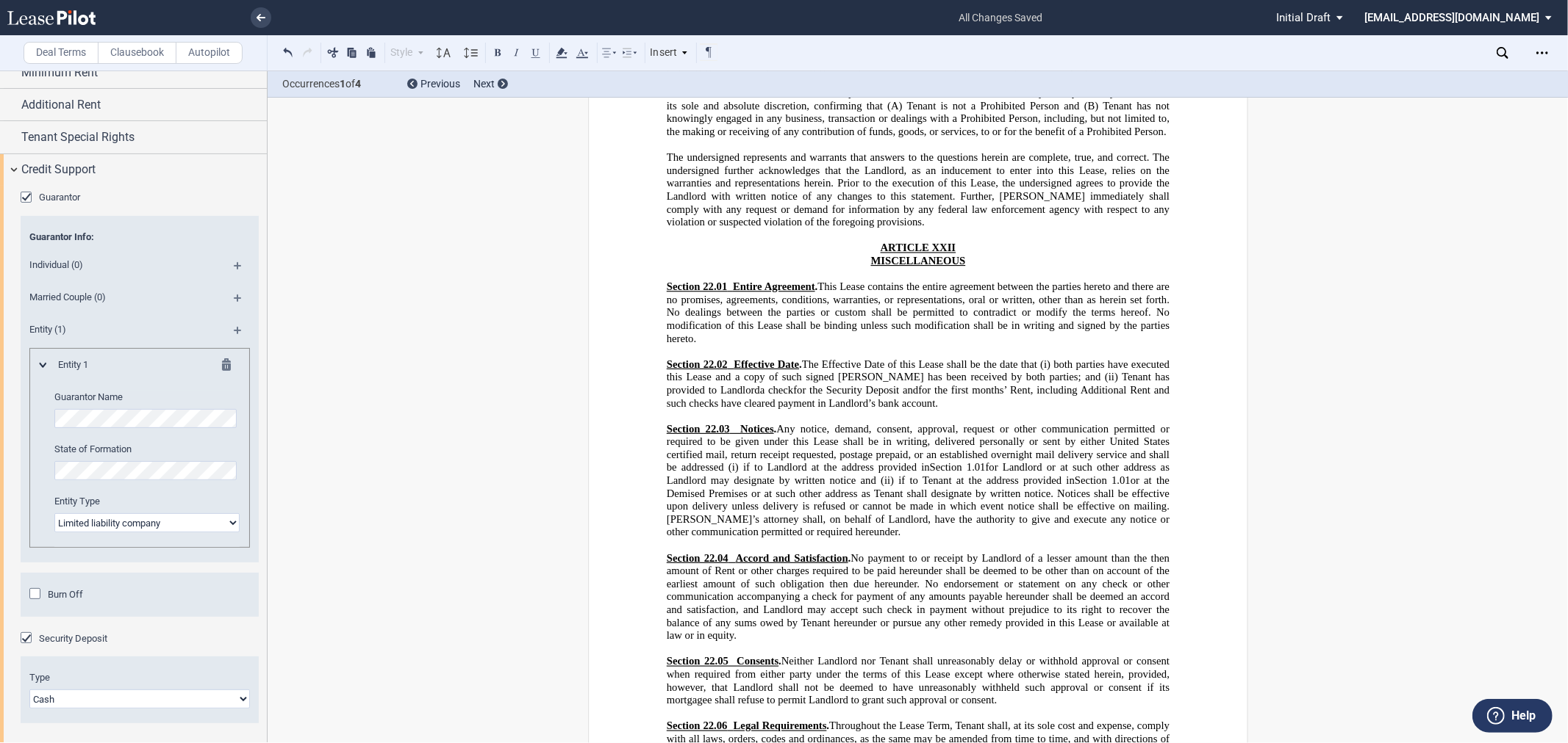
scroll to position [261, 0]
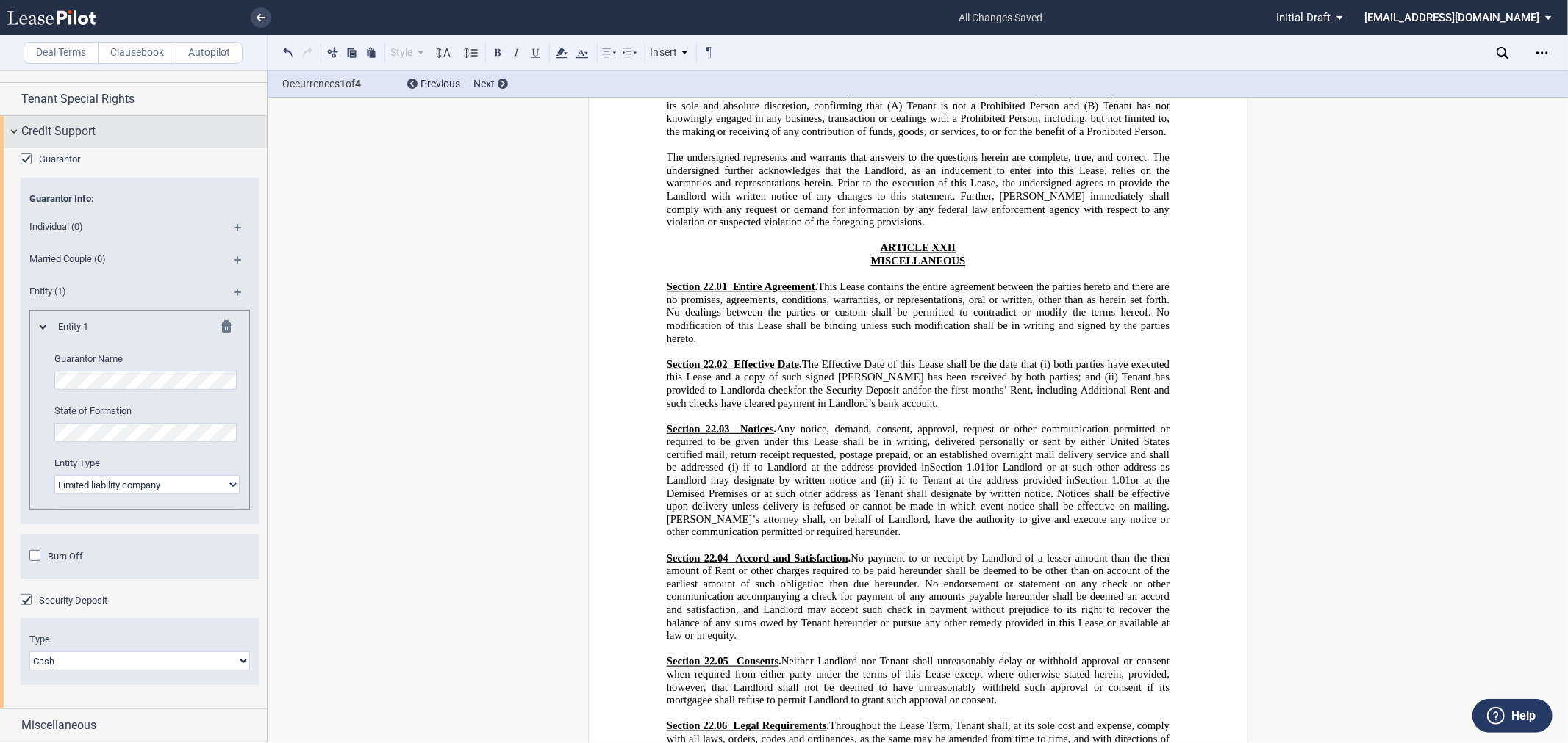
click at [79, 127] on span "Credit Support" at bounding box center [58, 131] width 75 height 18
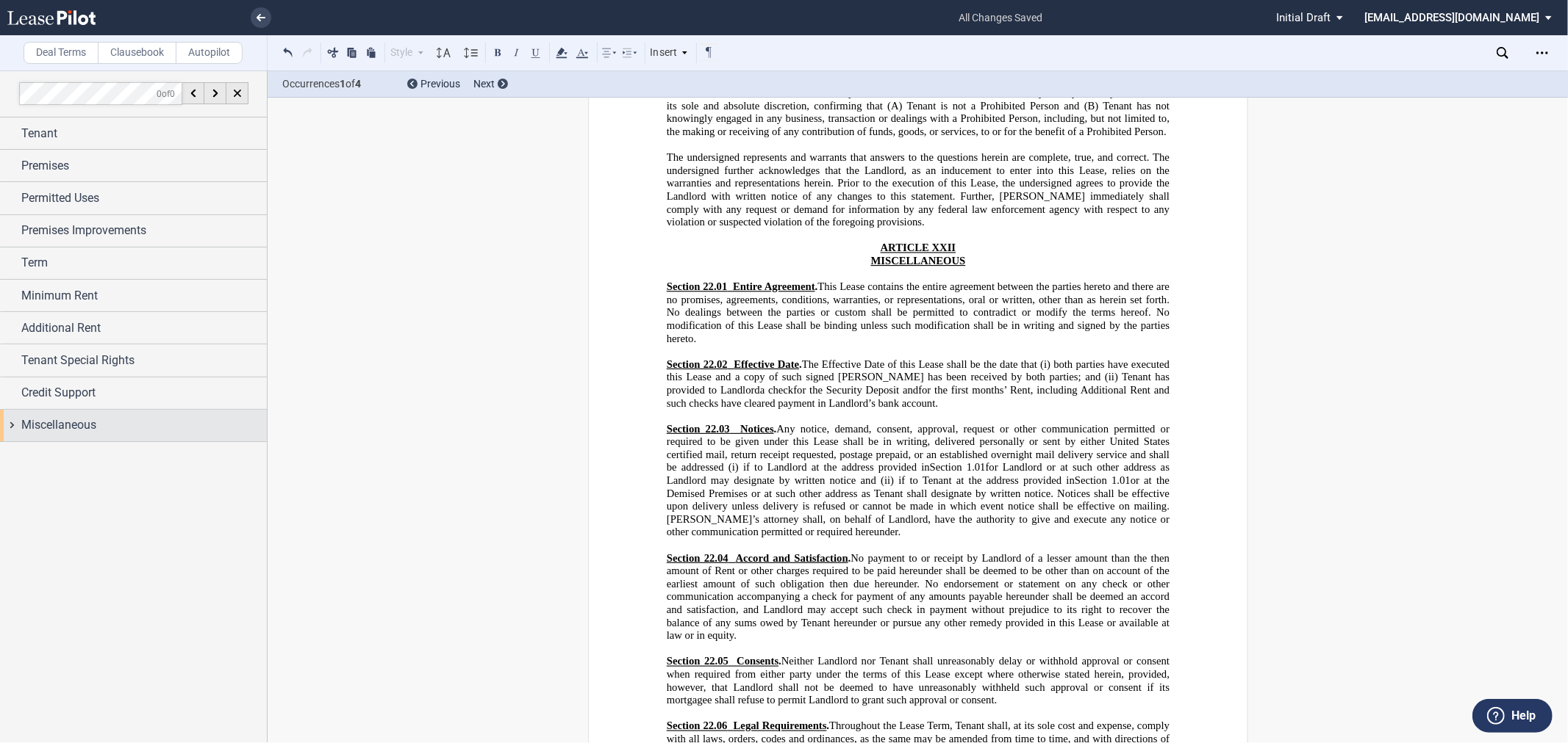
click at [67, 429] on span "Miscellaneous" at bounding box center [58, 425] width 75 height 18
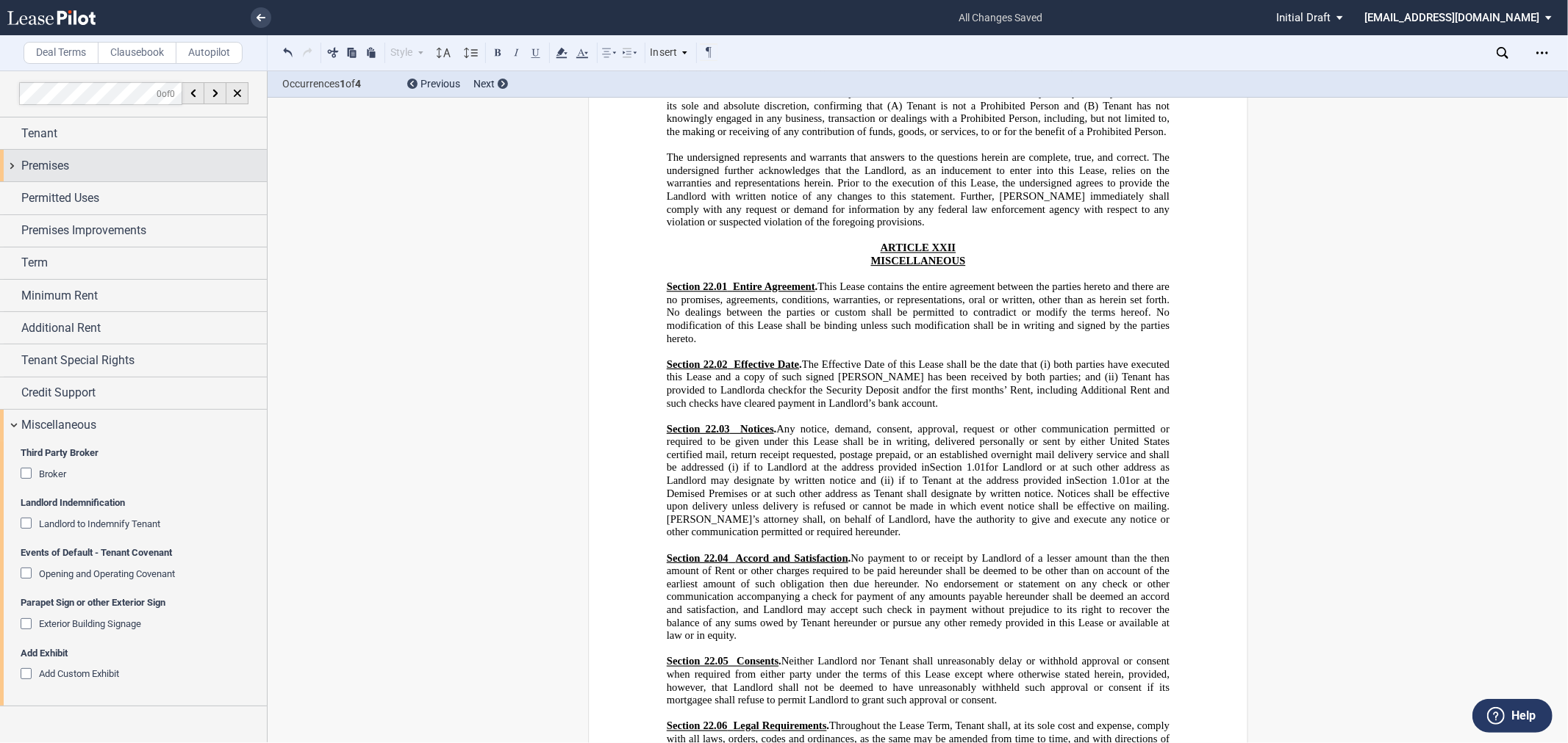
click at [45, 163] on span "Premises" at bounding box center [45, 166] width 48 height 18
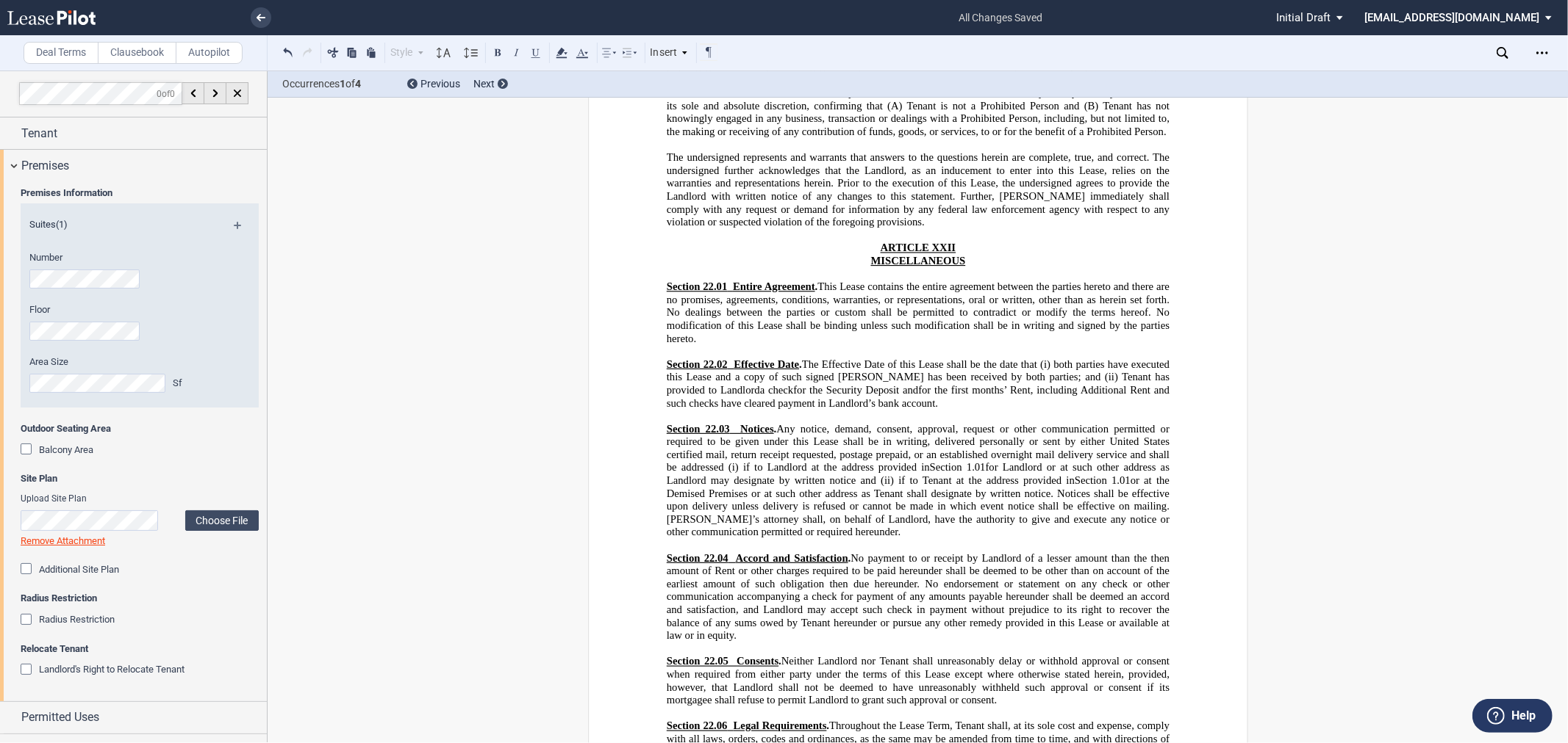
click at [84, 673] on span "Landlord's Right to Relocate Tenant" at bounding box center [111, 669] width 145 height 11
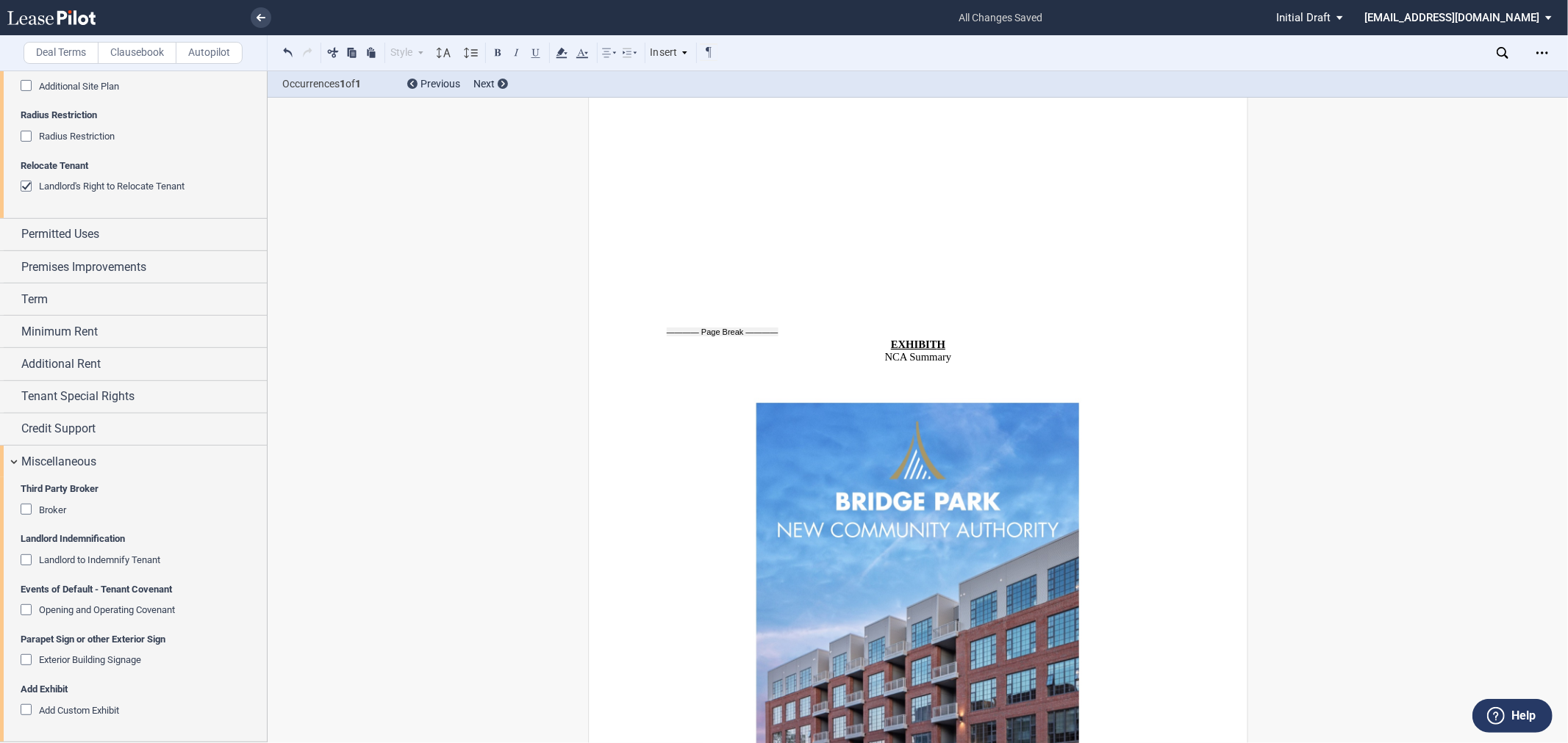
scroll to position [31288, 0]
